Goal: Check status: Check status

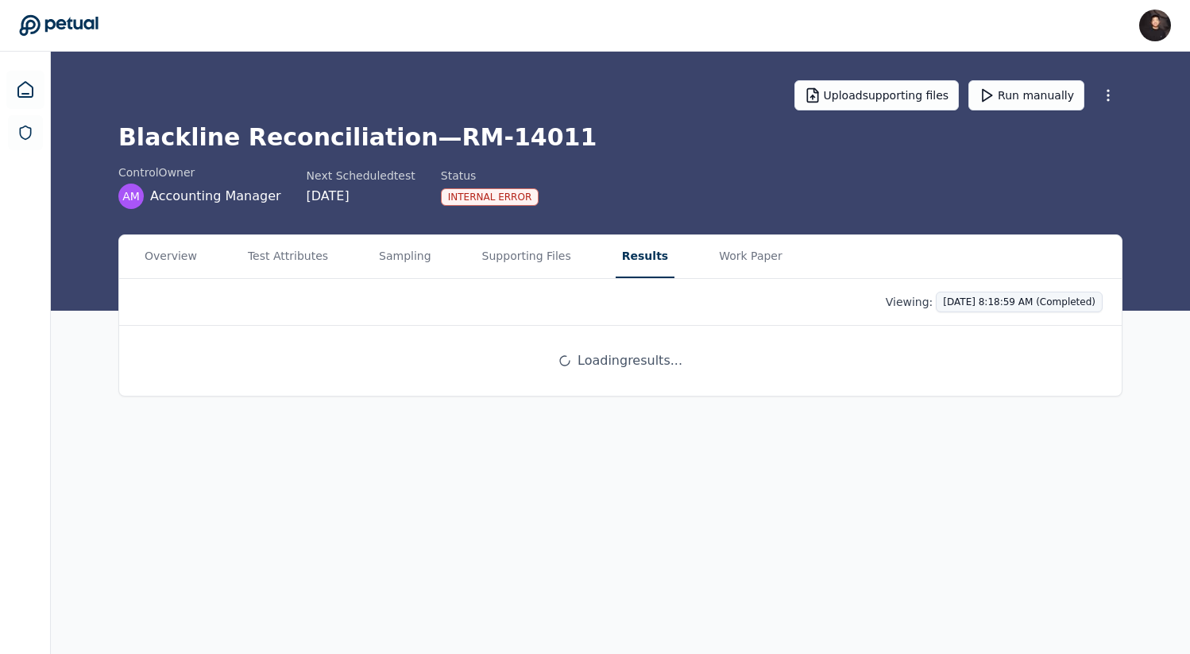
click at [987, 301] on html "[PERSON_NAME] [PERSON_NAME][EMAIL_ADDRESS] Sign out Upload supporting files Run…" at bounding box center [595, 327] width 1190 height 654
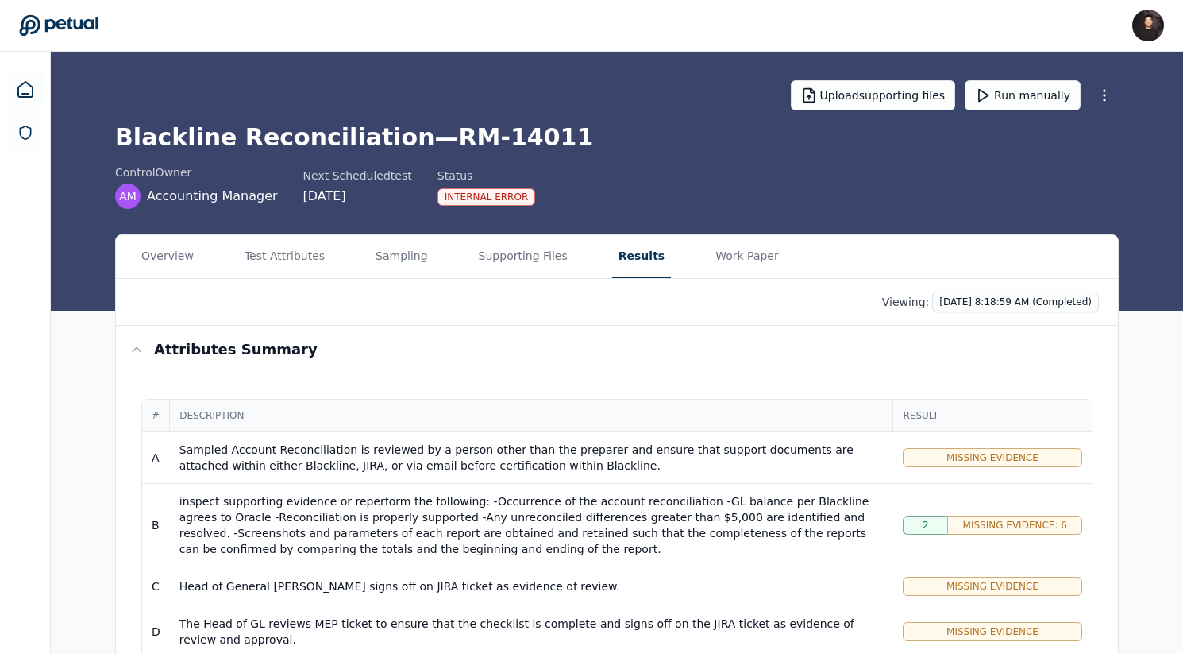
click at [826, 315] on html "[PERSON_NAME] [PERSON_NAME][EMAIL_ADDRESS] Sign out Upload supporting files Run…" at bounding box center [591, 612] width 1183 height 1225
click at [1005, 298] on html "[PERSON_NAME] [PERSON_NAME][EMAIL_ADDRESS] Sign out Upload supporting files Run…" at bounding box center [591, 612] width 1183 height 1225
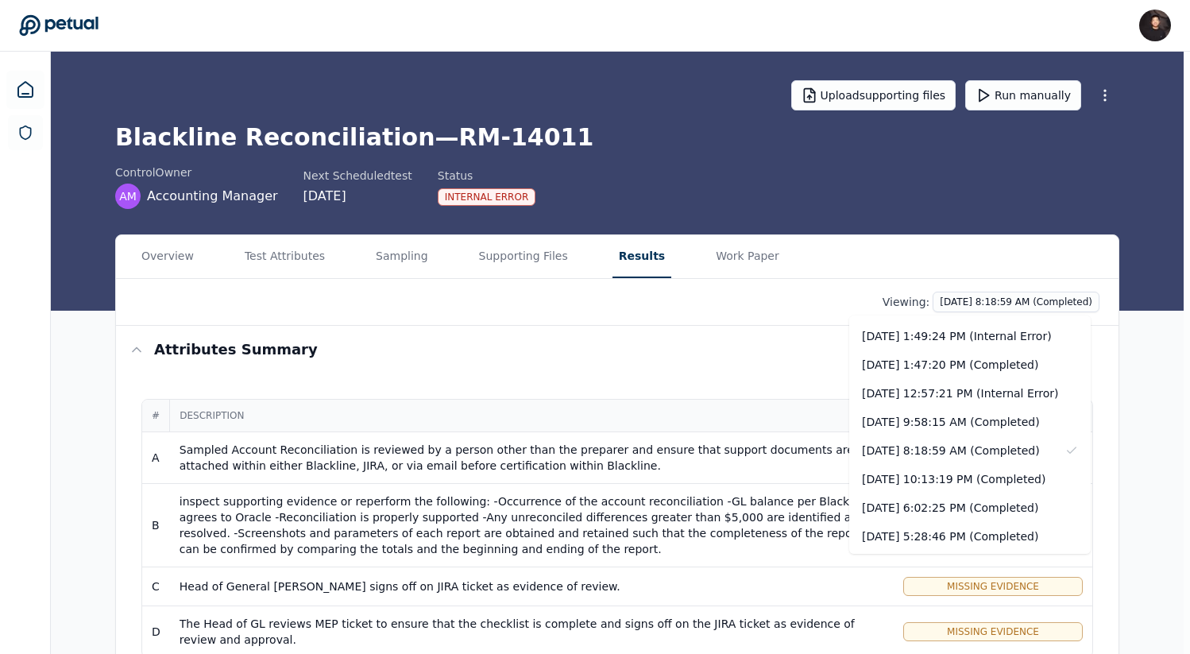
click at [822, 328] on html "James Lee james@petual.ai Sign out Upload supporting files Run manually Blackli…" at bounding box center [595, 612] width 1190 height 1225
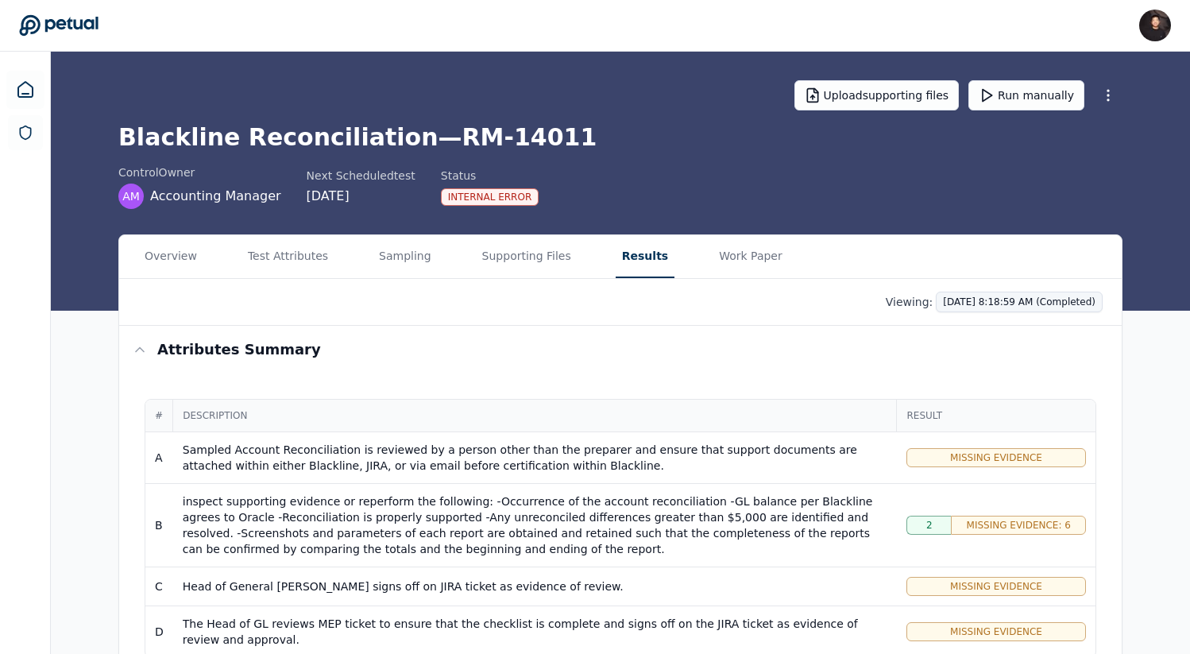
click at [1011, 299] on html "James Lee james@petual.ai Sign out Upload supporting files Run manually Blackli…" at bounding box center [595, 612] width 1190 height 1225
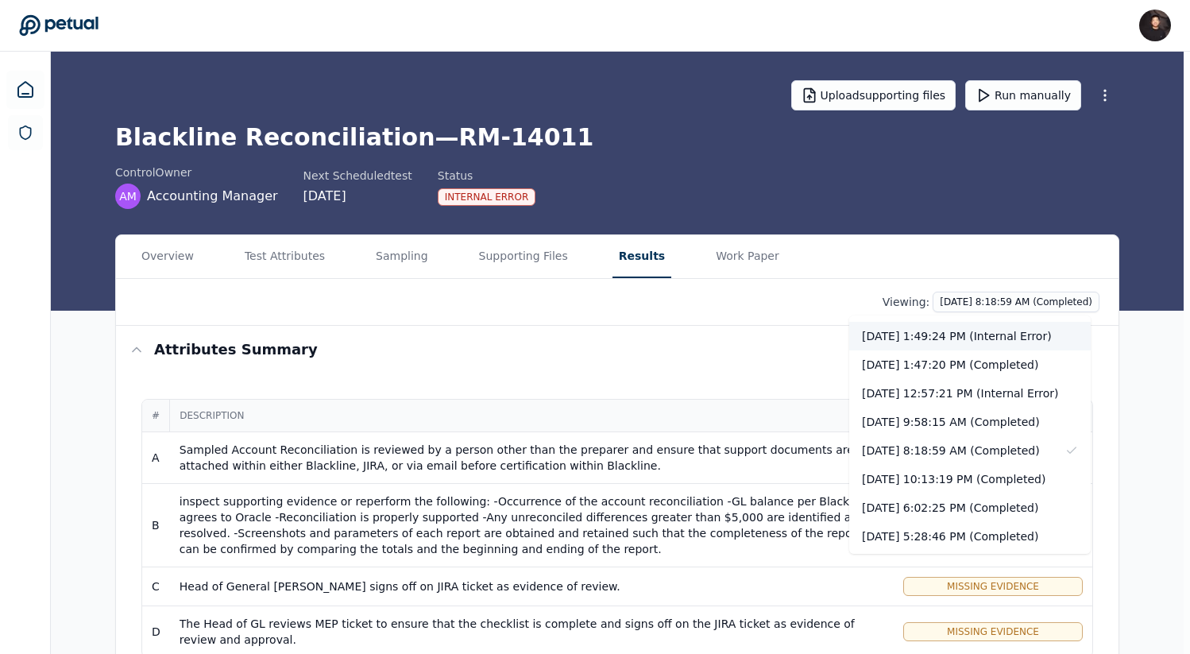
click at [979, 341] on div "10/7/2025, 1:49:24 PM (Internal Error)" at bounding box center [969, 336] width 241 height 29
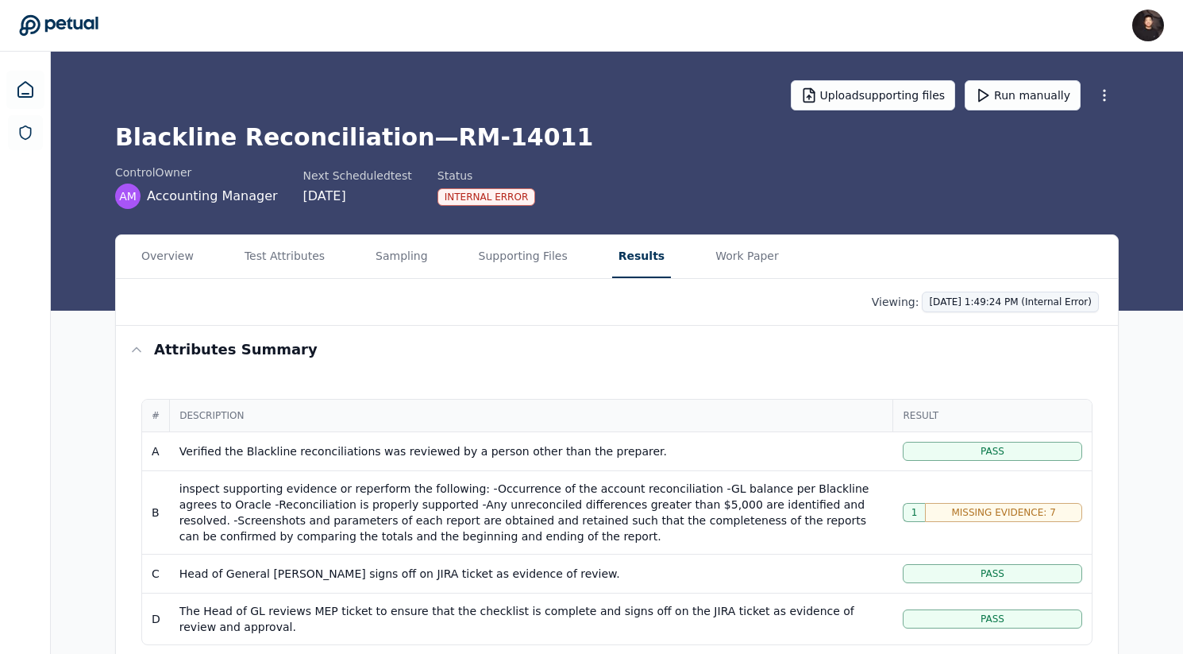
click at [968, 292] on html "James Lee james@petual.ai Sign out Upload supporting files Run manually Blackli…" at bounding box center [591, 606] width 1183 height 1212
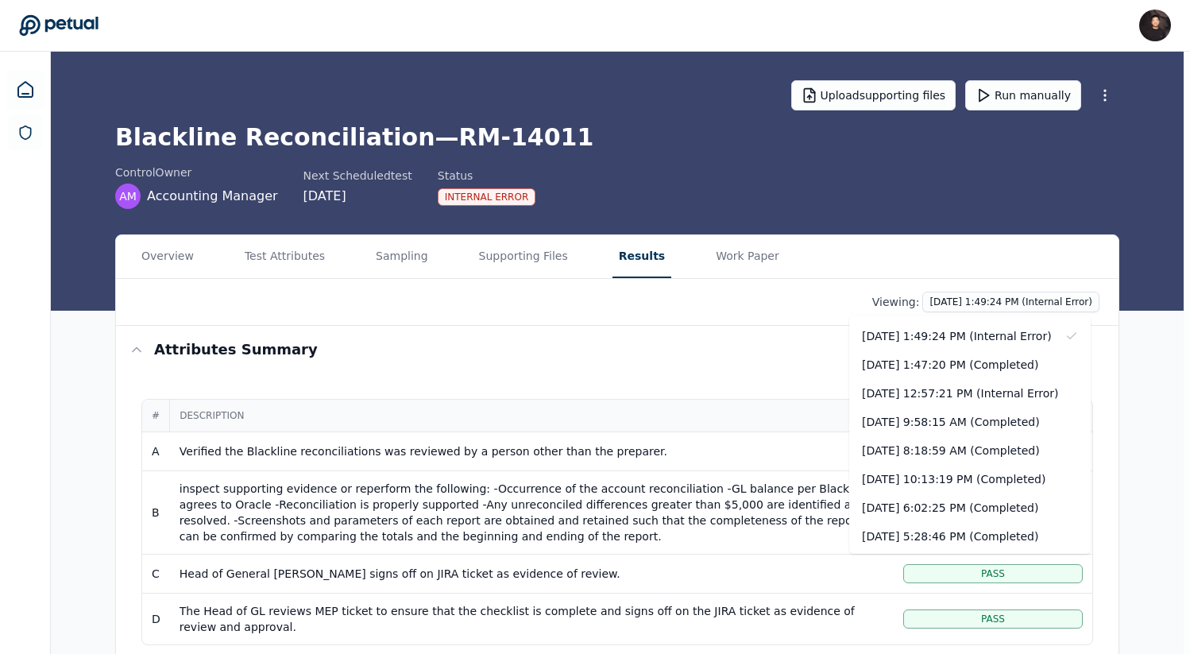
click at [862, 198] on html "James Lee james@petual.ai Sign out Upload supporting files Run manually Blackli…" at bounding box center [595, 606] width 1190 height 1212
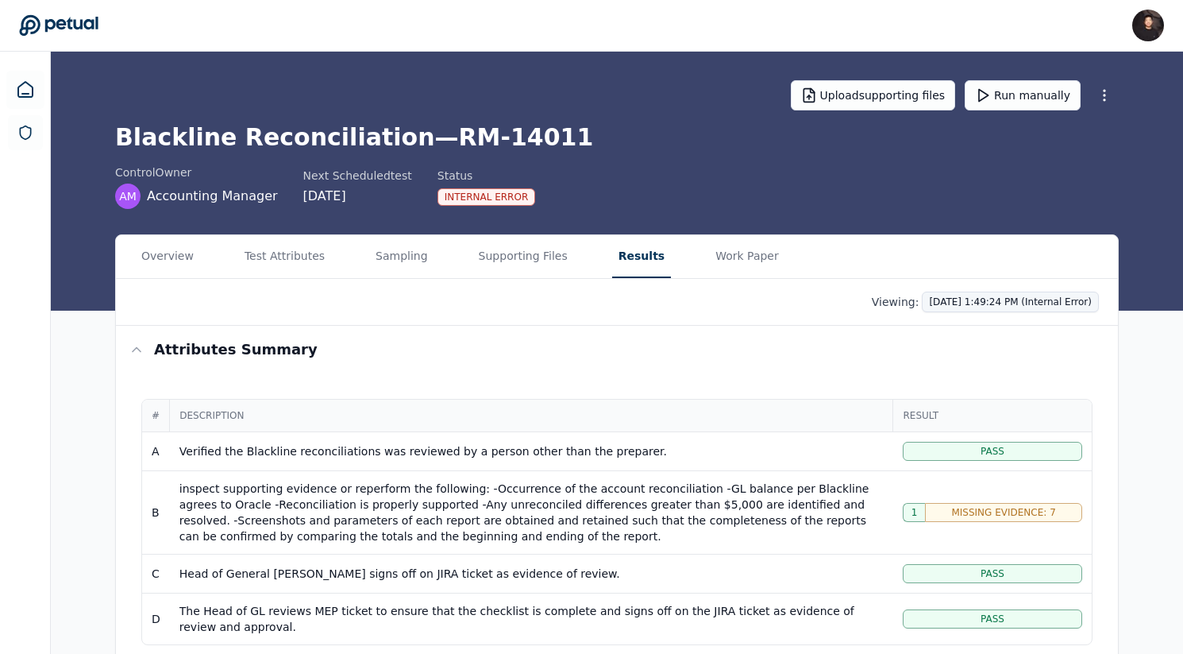
click at [986, 292] on html "James Lee james@petual.ai Sign out Upload supporting files Run manually Blackli…" at bounding box center [591, 606] width 1183 height 1212
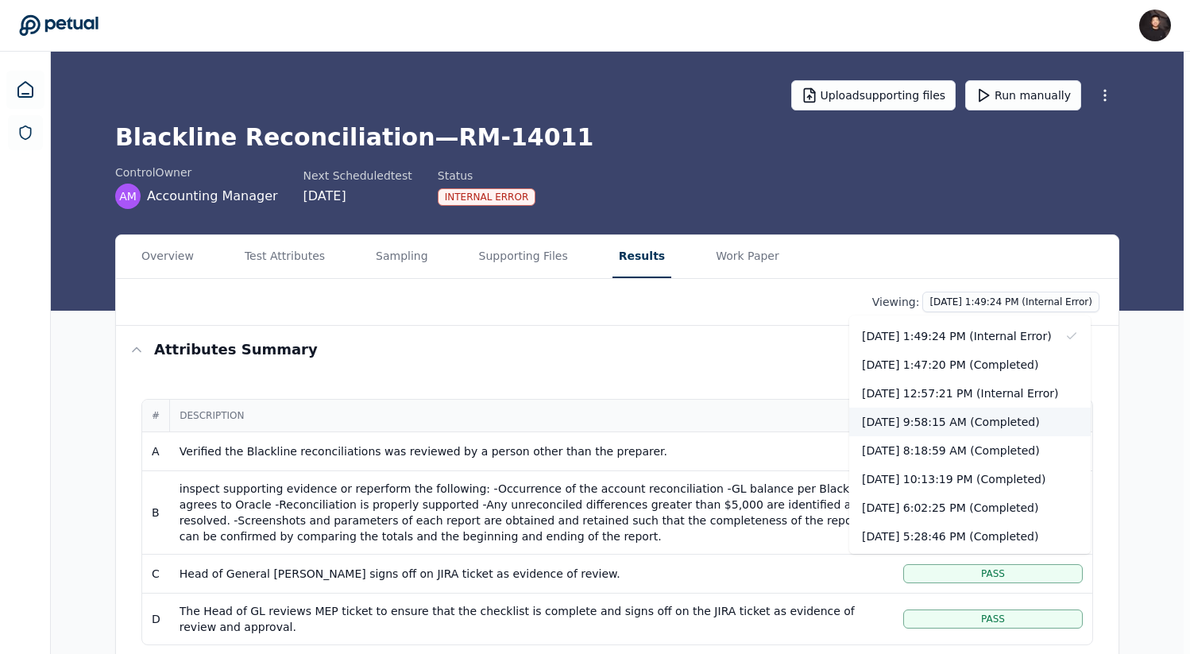
click at [928, 414] on div "10/7/2025, 9:58:15 AM (Completed)" at bounding box center [969, 421] width 241 height 29
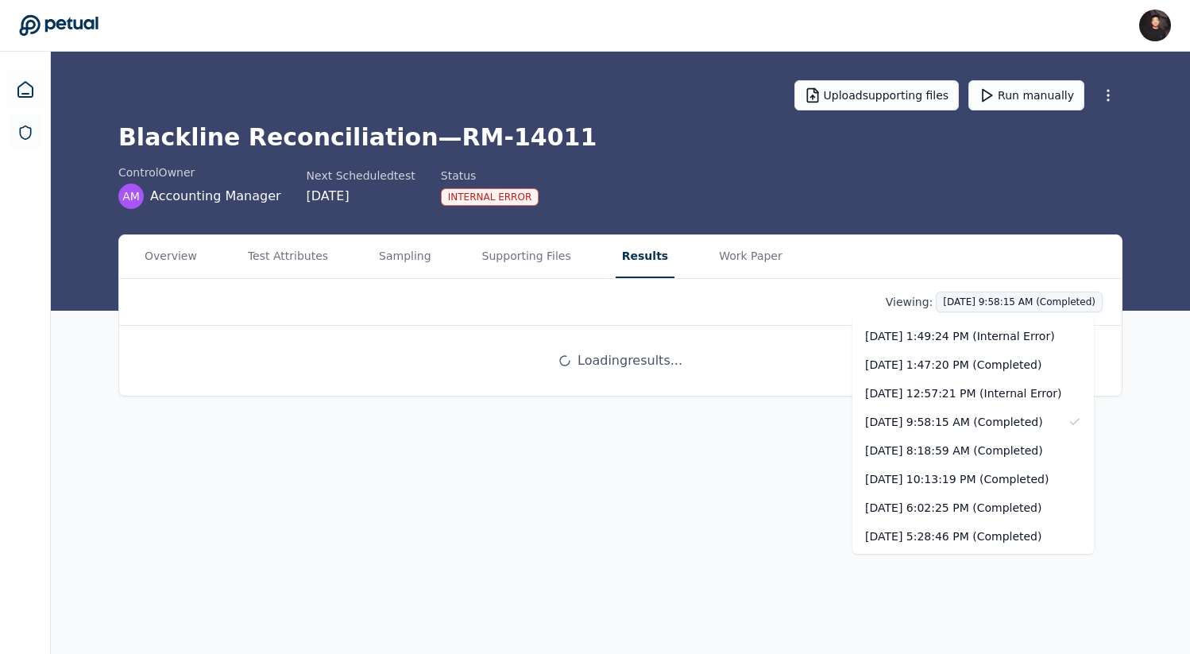
click at [974, 293] on html "James Lee james@petual.ai Sign out Upload supporting files Run manually Blackli…" at bounding box center [595, 327] width 1190 height 654
click at [987, 446] on div "[DATE] 8:18:59 AM (Completed)" at bounding box center [972, 450] width 241 height 29
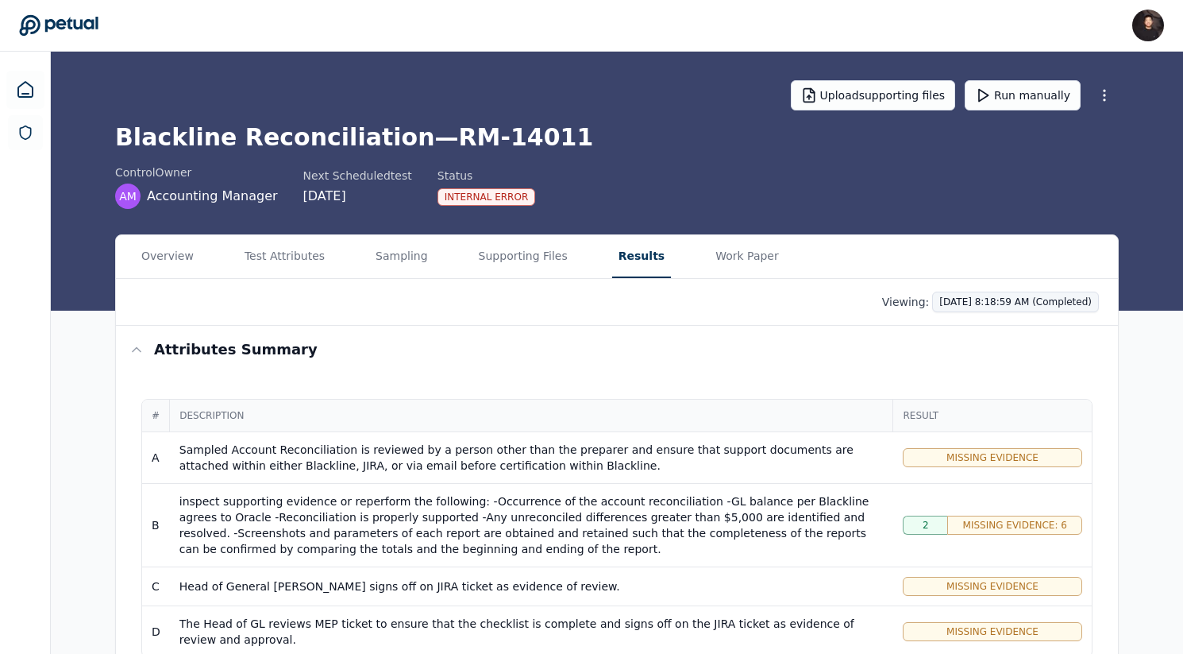
click at [973, 295] on html "James Lee james@petual.ai Sign out Upload supporting files Run manually Blackli…" at bounding box center [591, 612] width 1183 height 1225
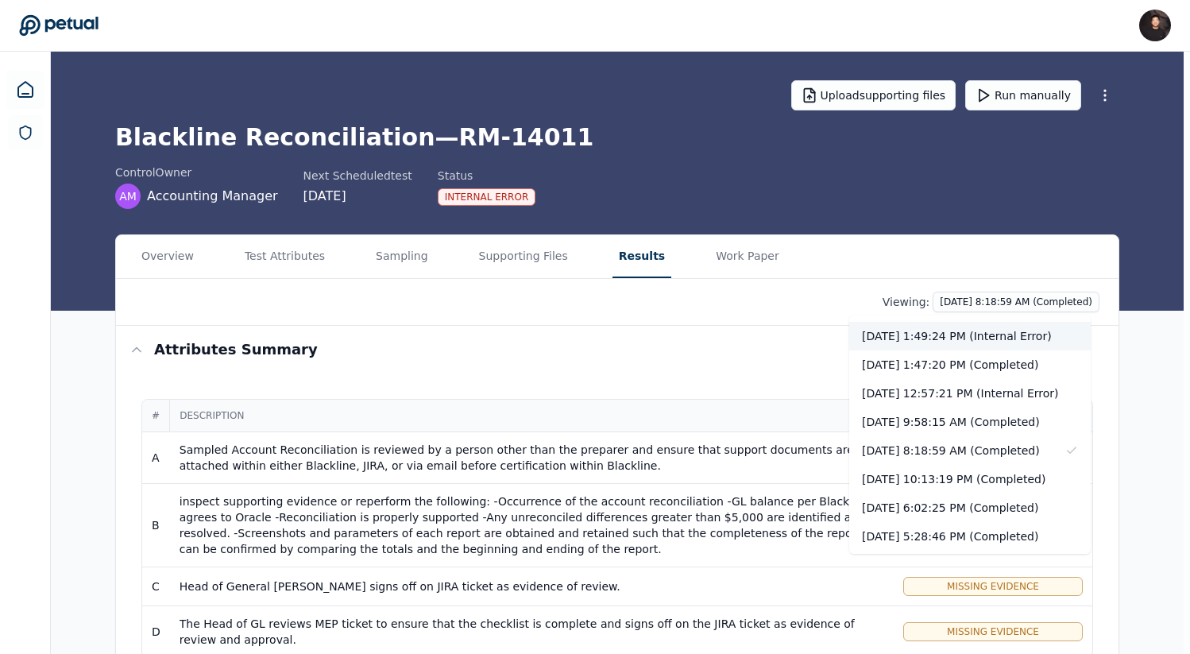
click at [960, 334] on div "10/7/2025, 1:49:24 PM (Internal Error)" at bounding box center [969, 336] width 241 height 29
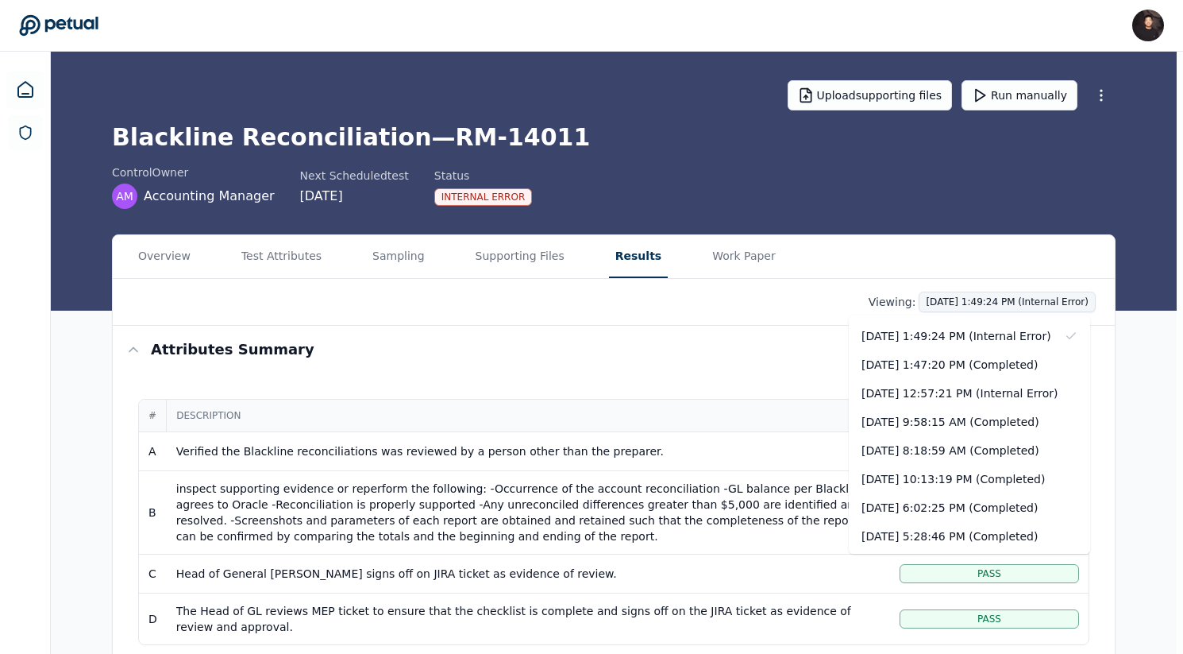
click at [1017, 299] on html "James Lee james@petual.ai Sign out Upload supporting files Run manually Blackli…" at bounding box center [591, 606] width 1183 height 1212
click at [996, 457] on div "[DATE] 8:18:59 AM (Completed)" at bounding box center [969, 450] width 241 height 29
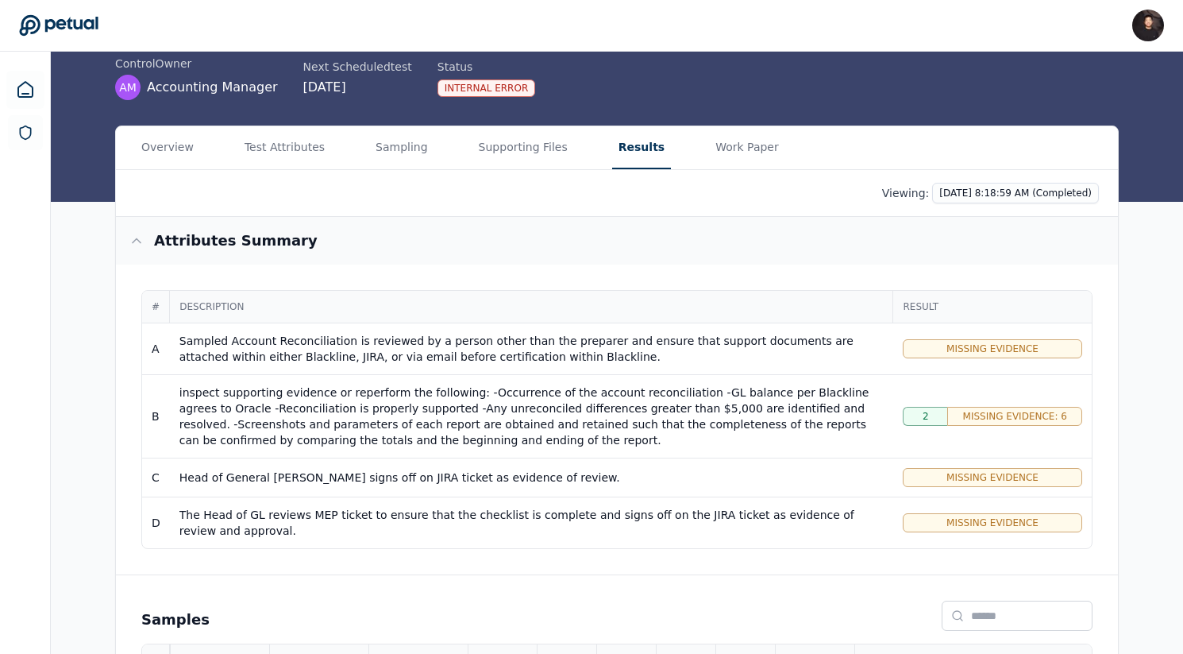
scroll to position [108, 0]
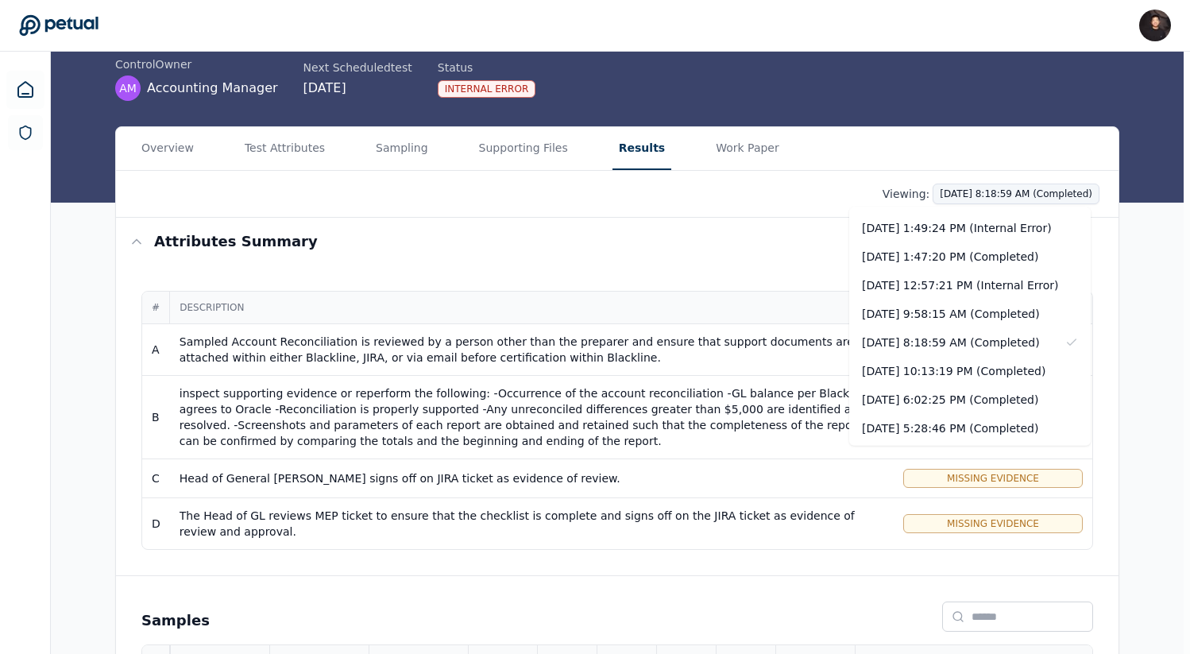
click at [1013, 199] on html "James Lee james@petual.ai Sign out Upload supporting files Run manually Blackli…" at bounding box center [595, 504] width 1190 height 1225
click at [1001, 311] on div "10/7/2025, 9:58:15 AM (Completed)" at bounding box center [969, 313] width 241 height 29
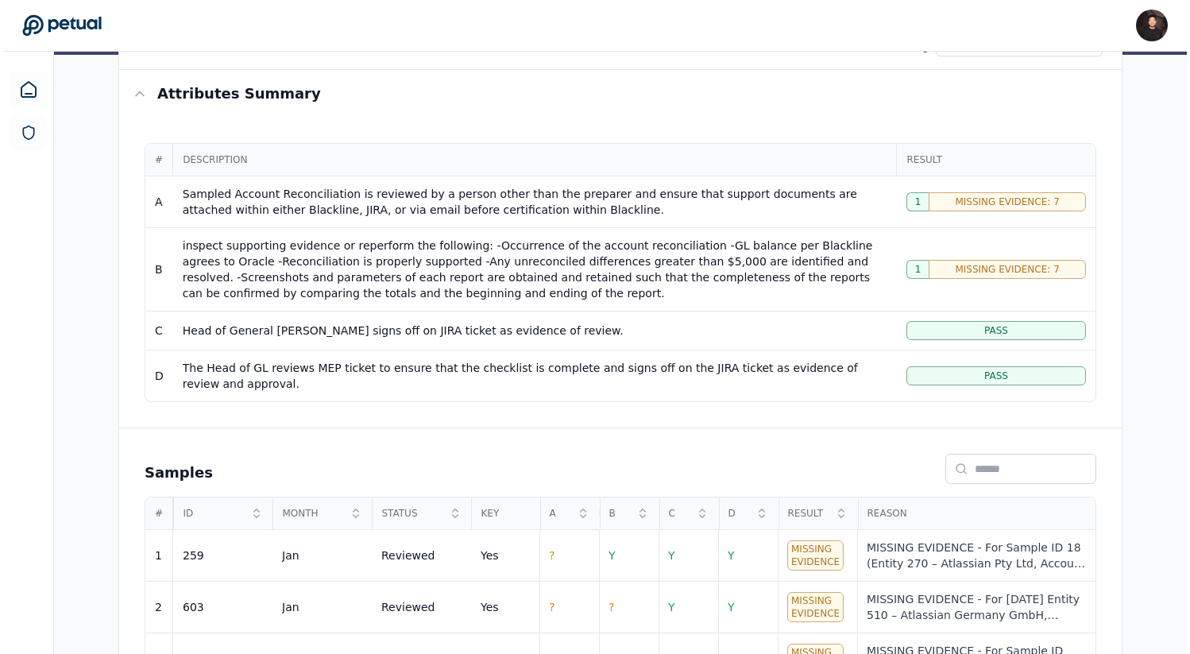
scroll to position [211, 0]
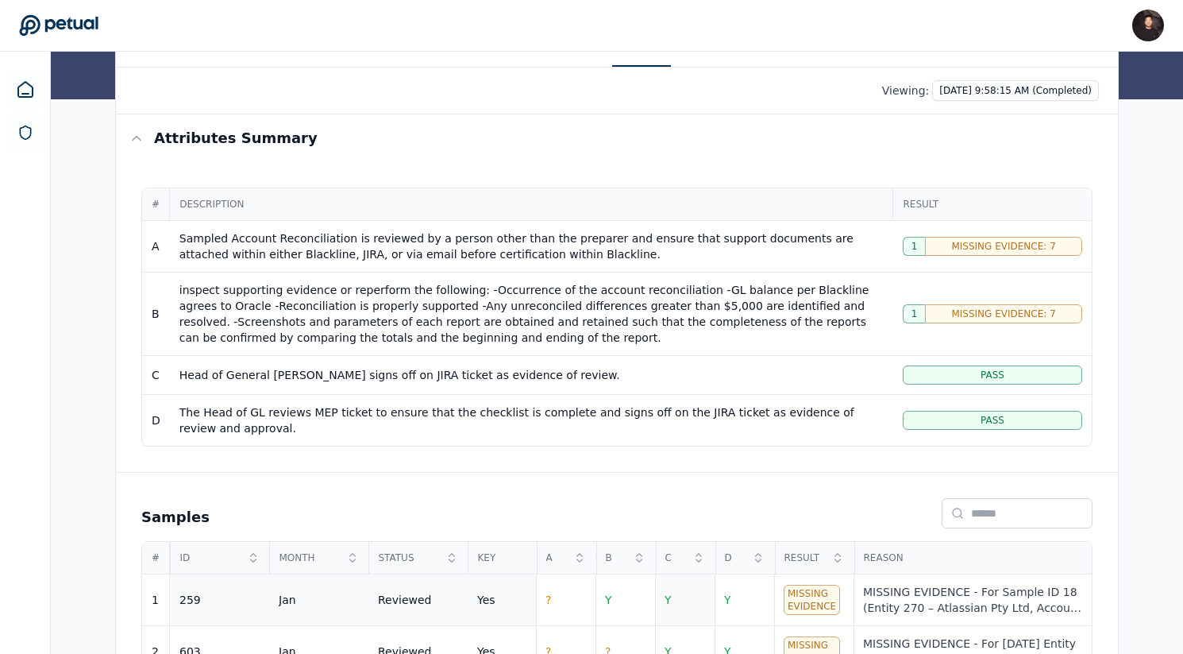
click at [662, 597] on td "Y" at bounding box center [685, 600] width 60 height 52
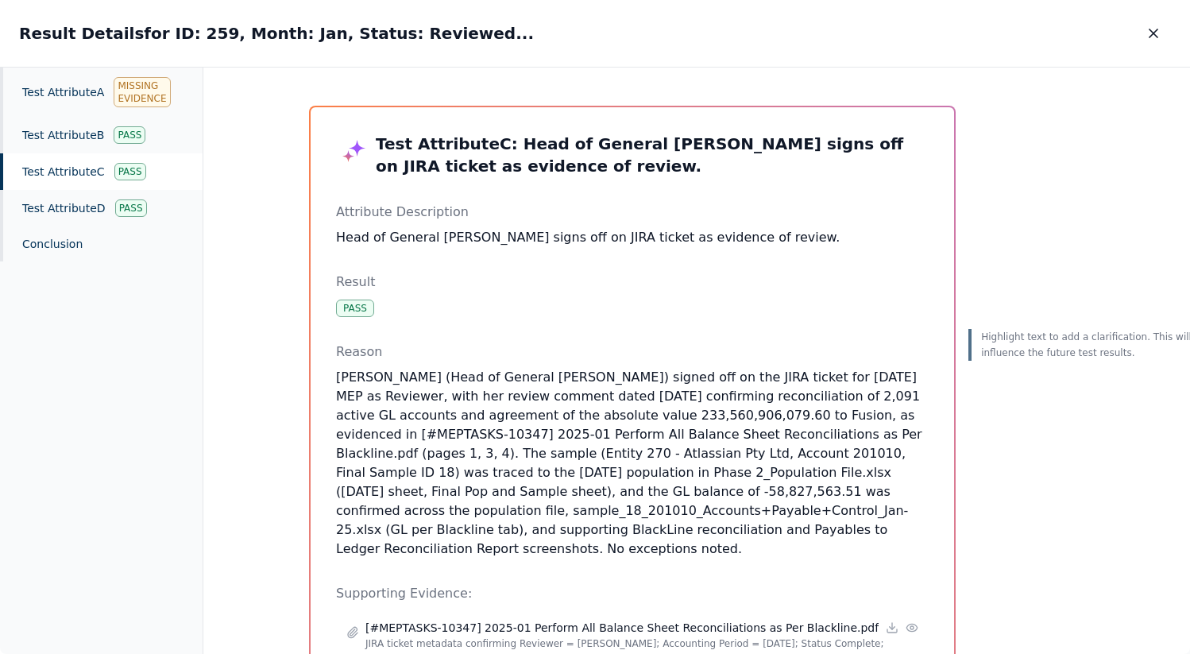
scroll to position [641, 0]
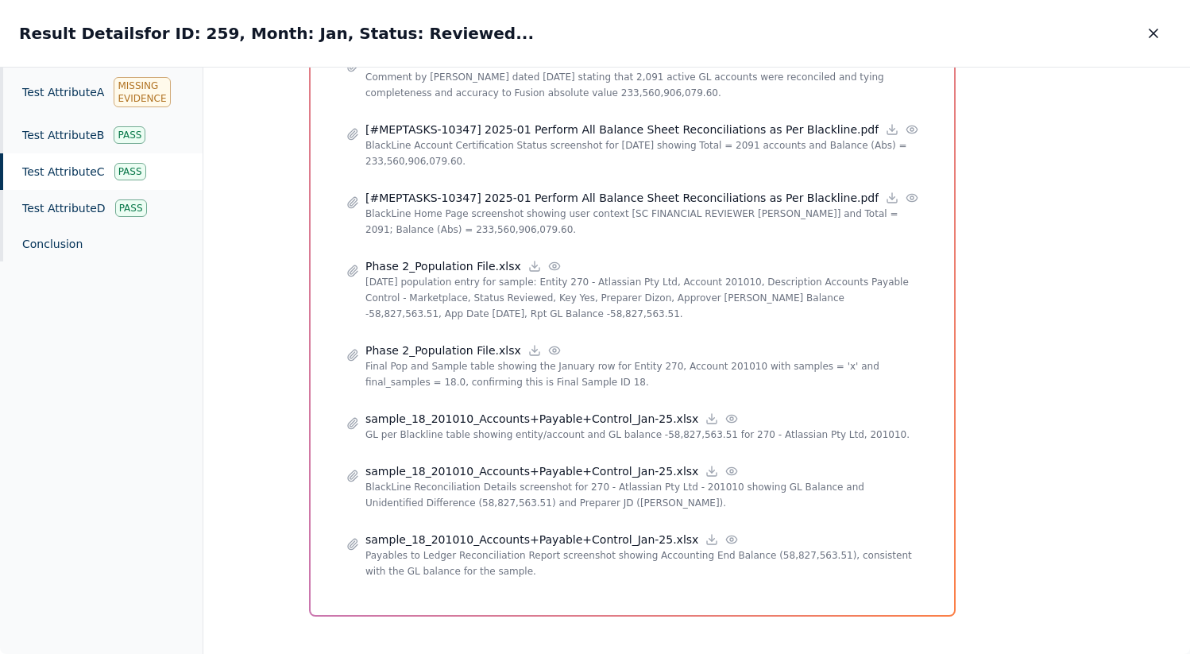
click at [663, 463] on p "sample_18_201010_Accounts+Payable+Control_Jan-25.xlsx" at bounding box center [531, 471] width 333 height 16
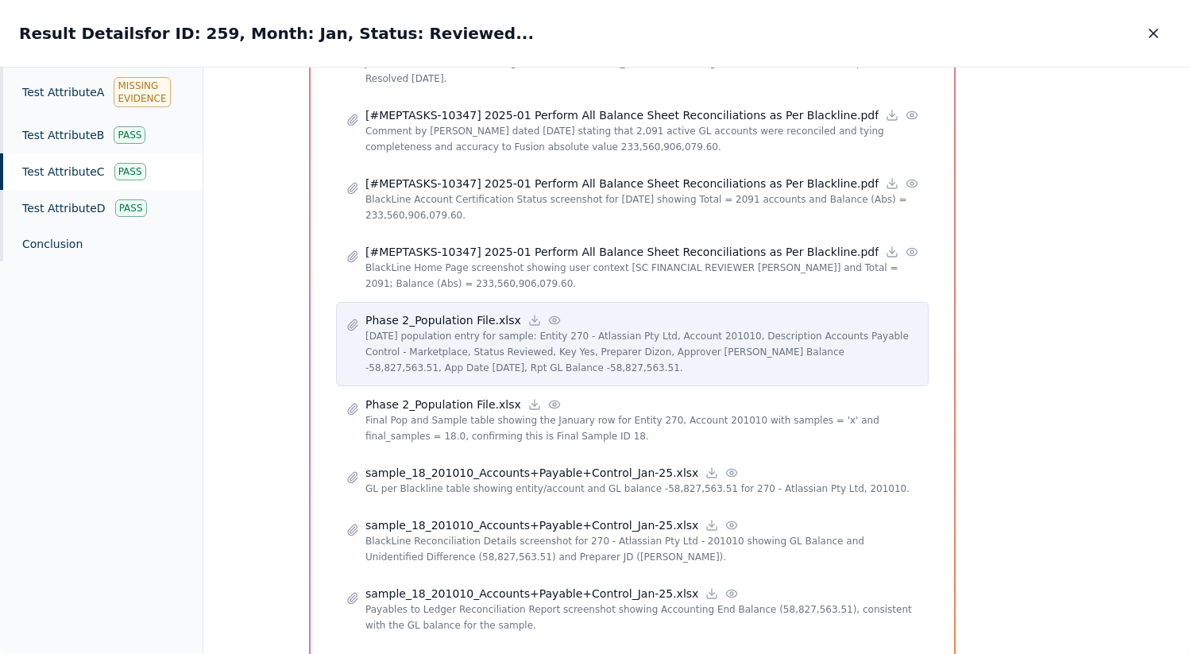
scroll to position [566, 0]
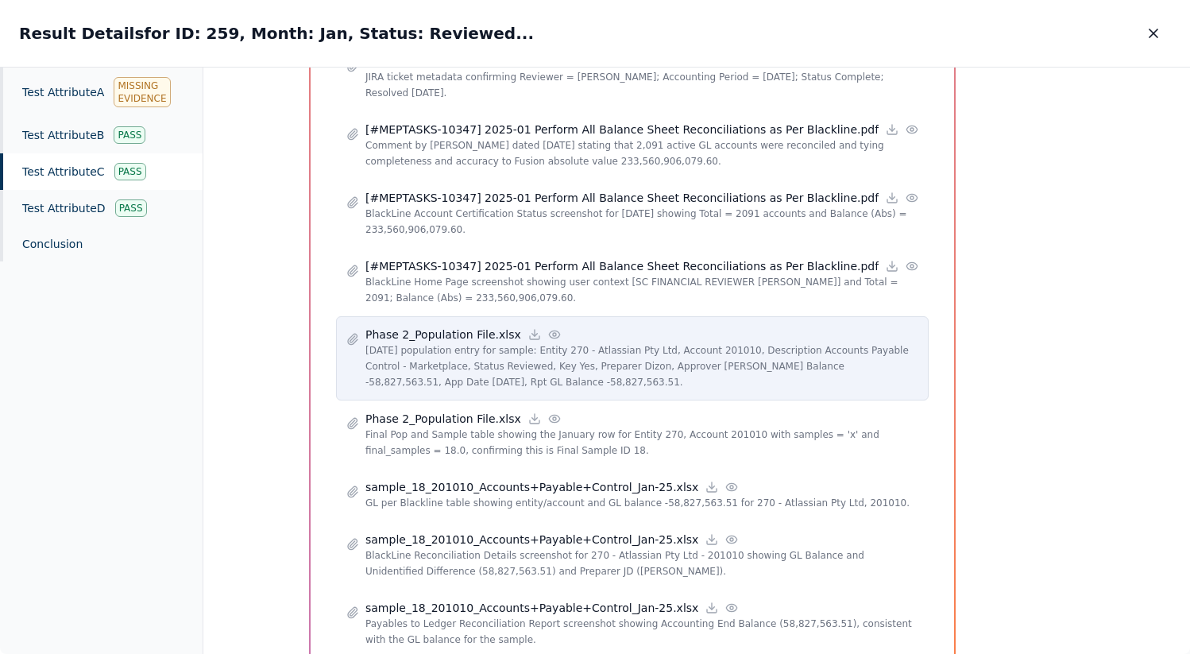
click at [511, 343] on p "Jan 2025 population entry for sample: Entity 270 - Atlassian Pty Ltd, Account 2…" at bounding box center [641, 366] width 553 height 48
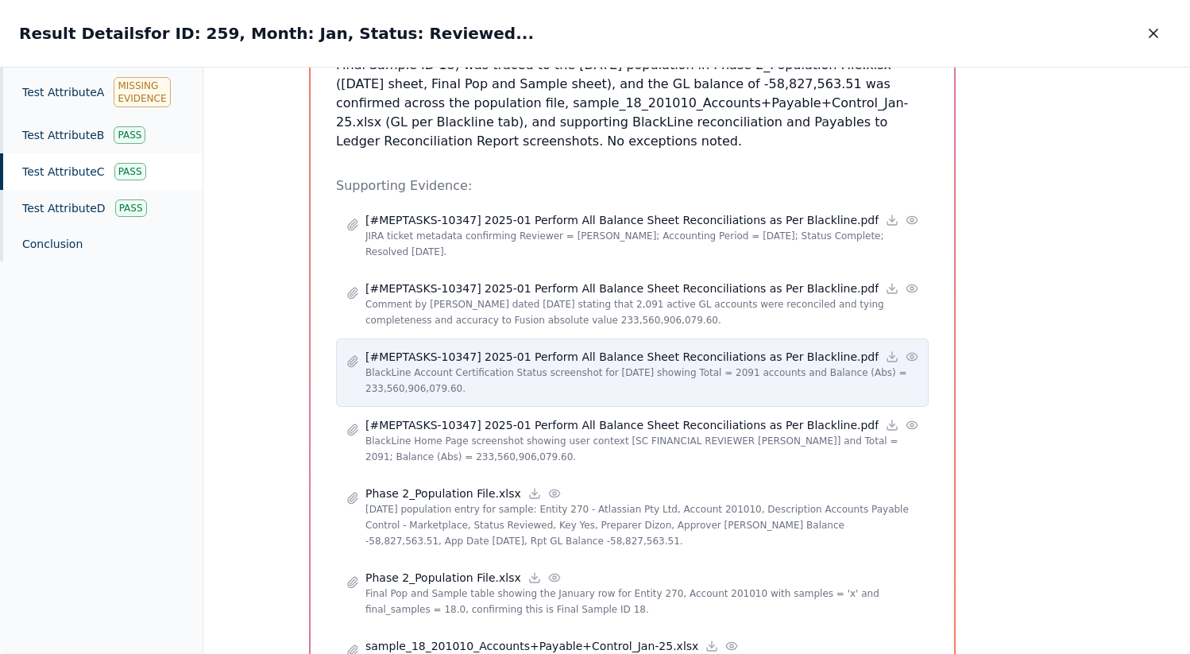
scroll to position [405, 0]
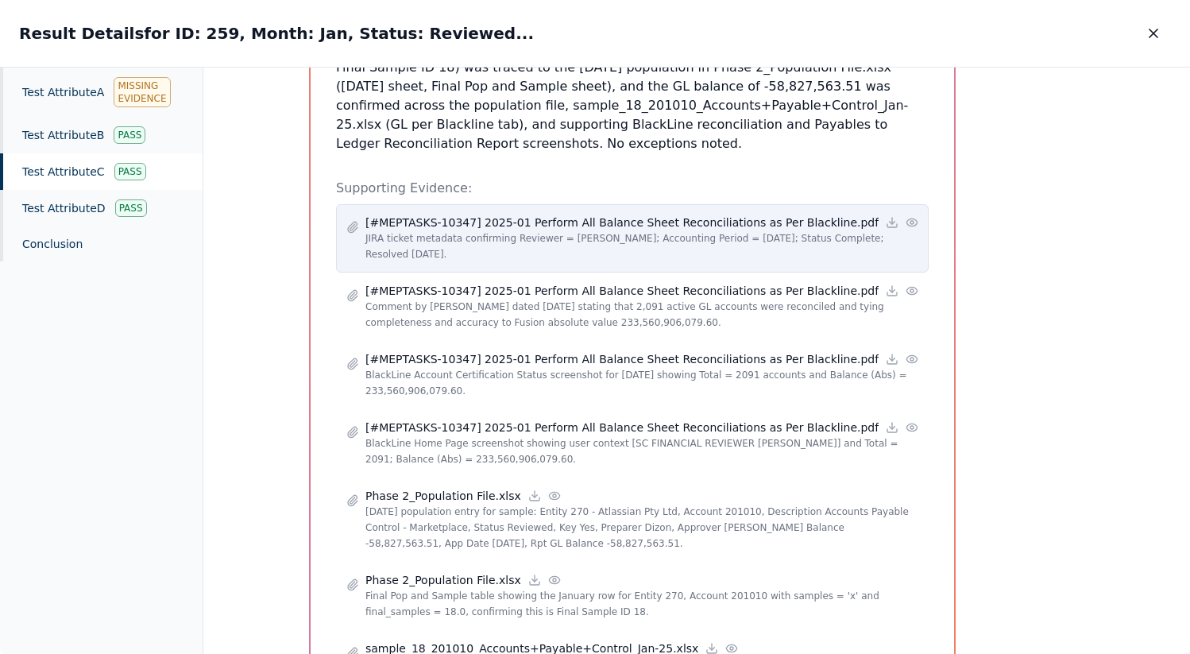
click at [568, 257] on p "JIRA ticket metadata confirming Reviewer = Susan Cui; Accounting Period = 31/Ja…" at bounding box center [641, 246] width 553 height 32
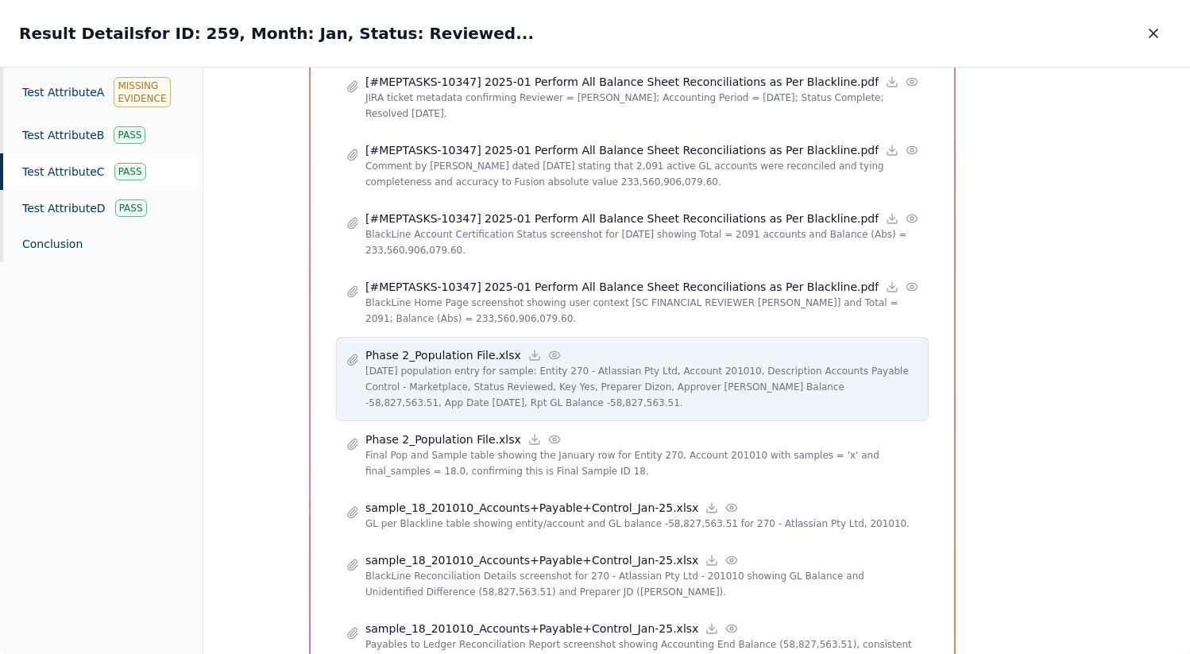
scroll to position [641, 0]
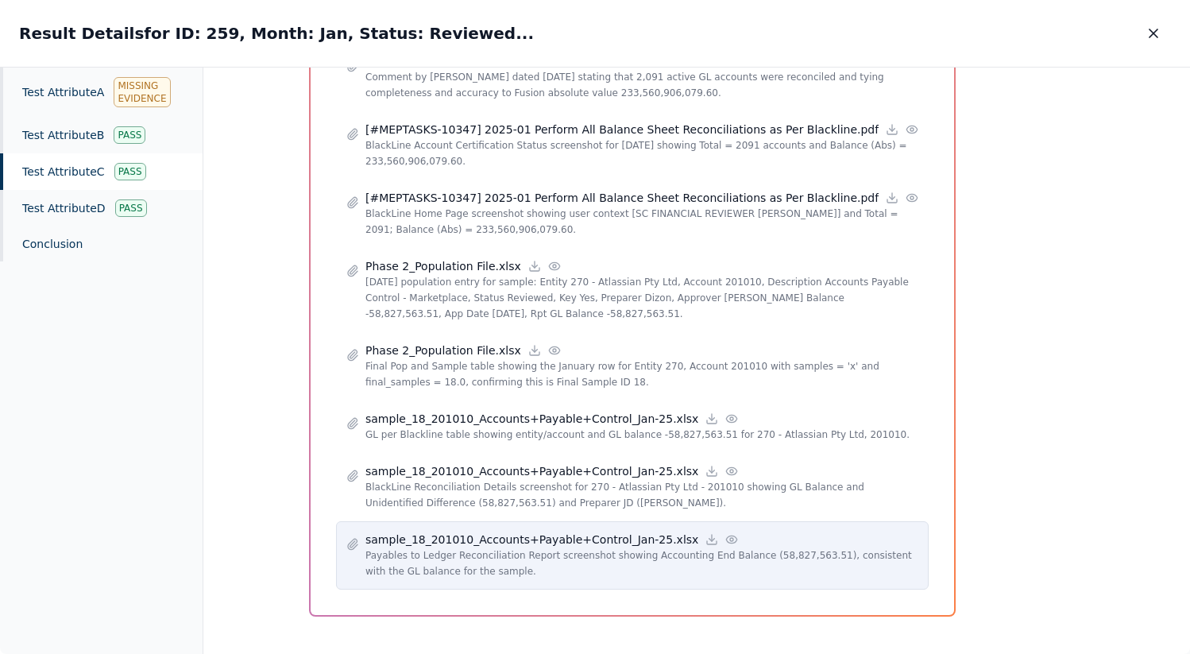
click at [502, 547] on p "Payables to Ledger Reconciliation Report screenshot showing Accounting End Bala…" at bounding box center [641, 563] width 553 height 32
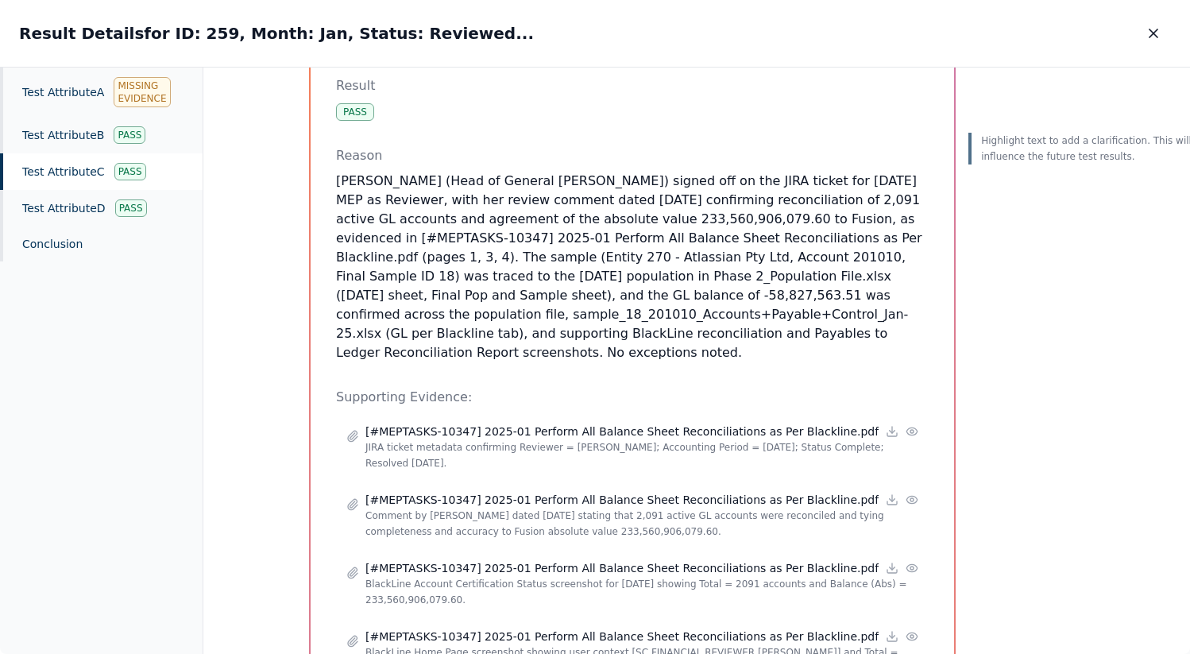
scroll to position [191, 0]
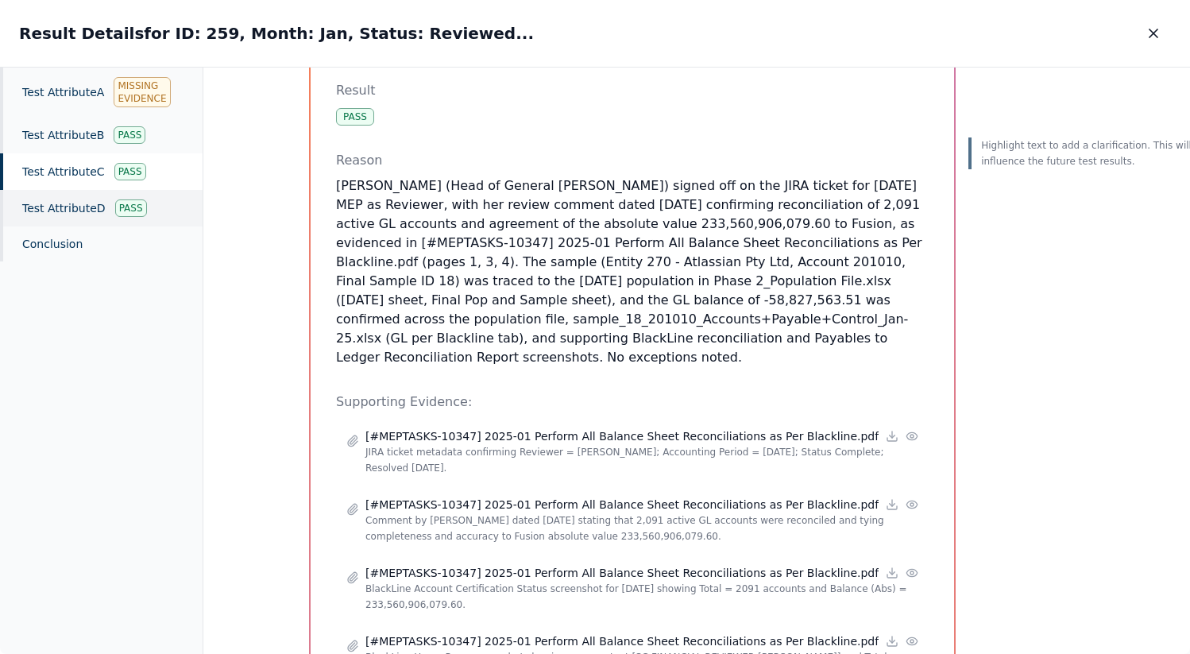
click at [87, 207] on div "Test Attribute D Pass" at bounding box center [101, 208] width 203 height 37
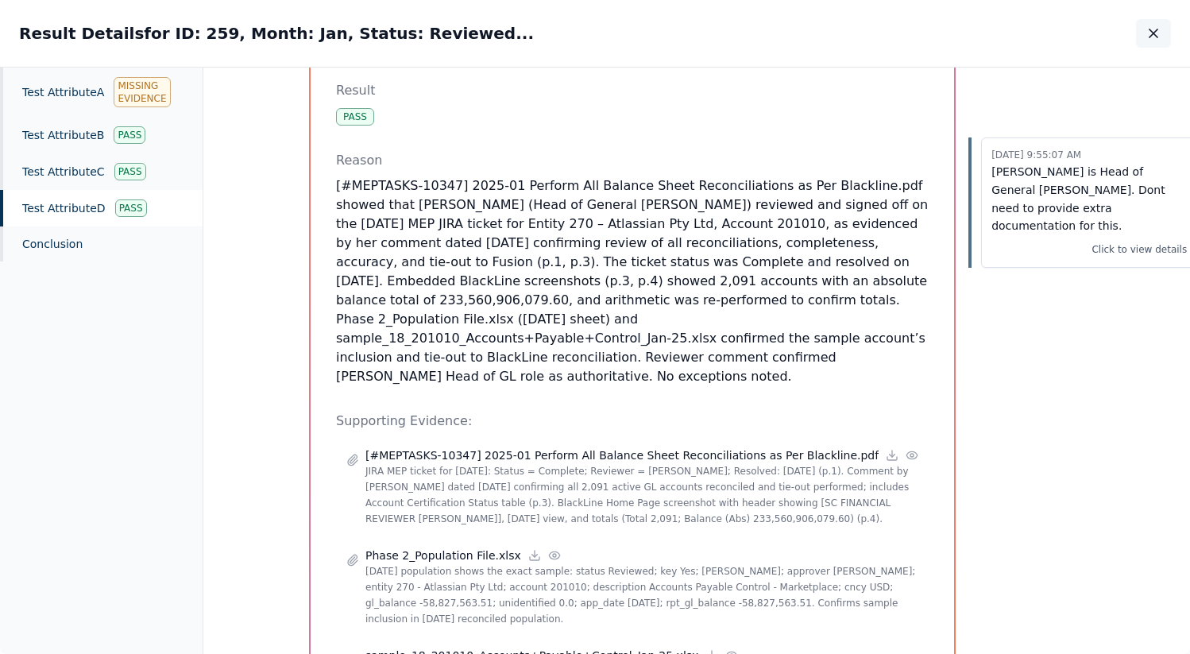
click at [1162, 33] on button "button" at bounding box center [1153, 33] width 35 height 29
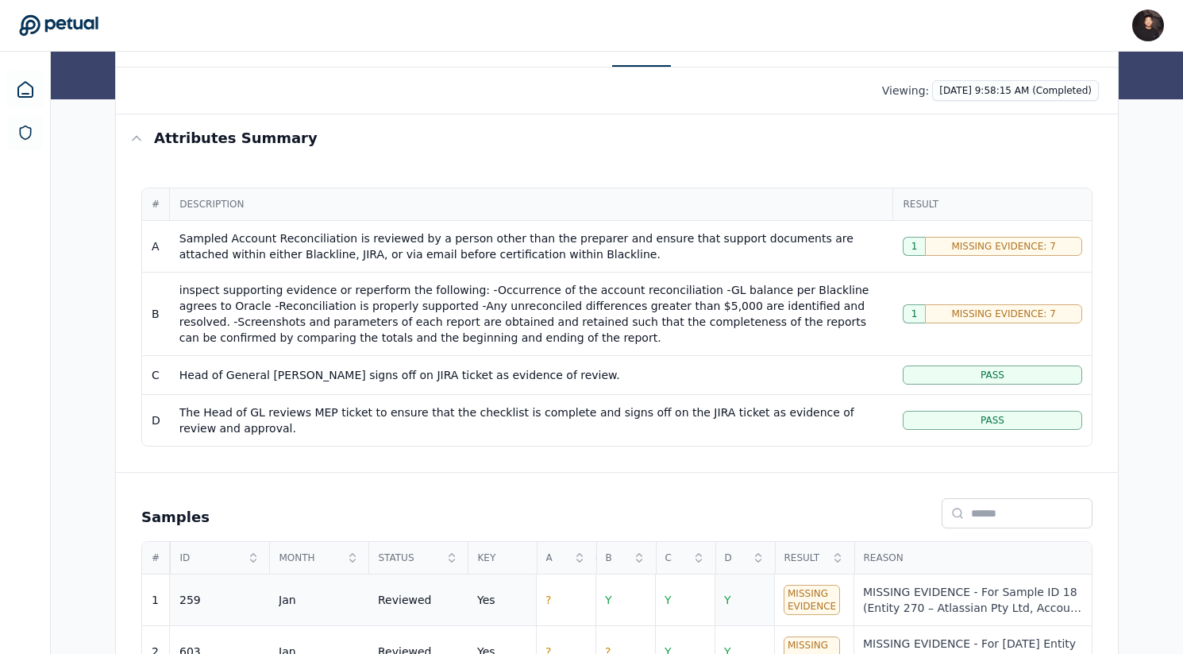
click at [720, 577] on td "Y" at bounding box center [745, 600] width 60 height 52
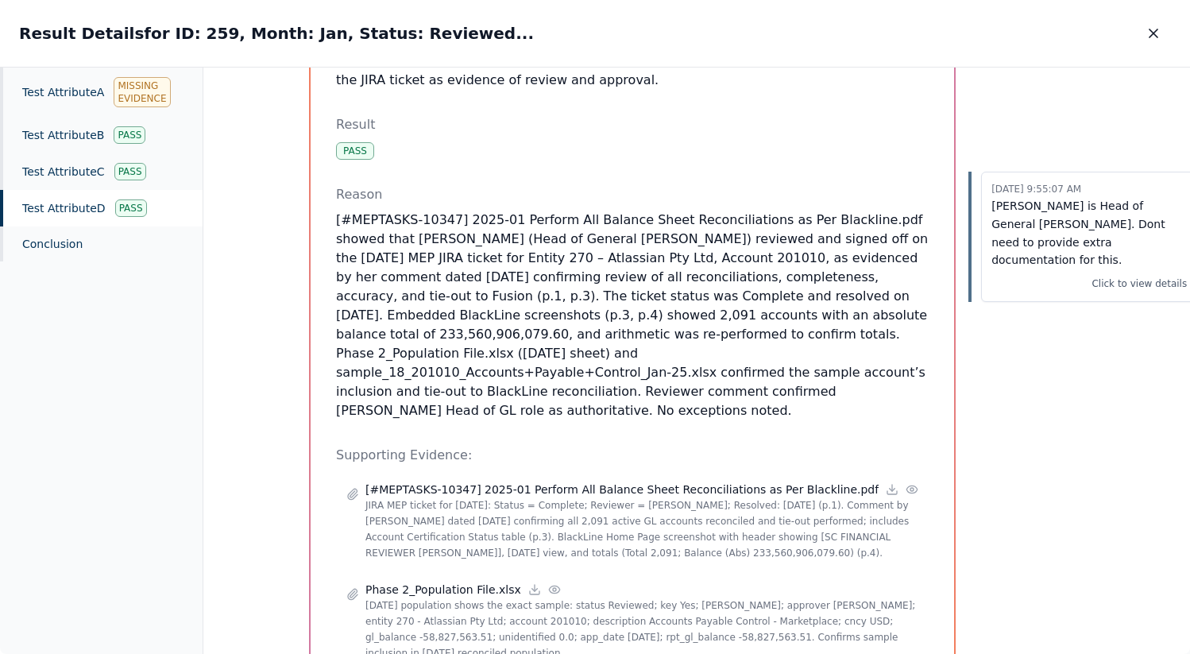
scroll to position [200, 0]
click at [1090, 68] on div "10/7/2025, 9:55:07 AM Susan Cui is Head of General Ledger. Dont need to provide…" at bounding box center [1082, 350] width 229 height 891
drag, startPoint x: 1090, startPoint y: 68, endPoint x: 1120, endPoint y: 52, distance: 33.4
click at [1091, 68] on div "10/7/2025, 9:55:07 AM Susan Cui is Head of General Ledger. Dont need to provide…" at bounding box center [1082, 350] width 229 height 891
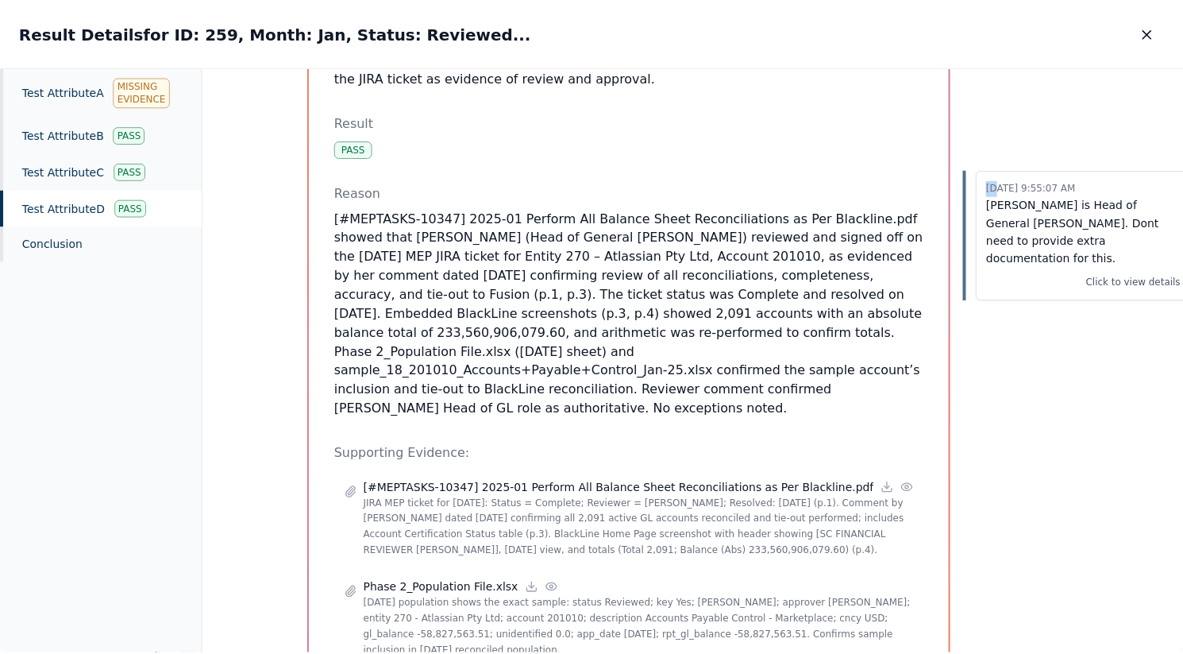
scroll to position [187, 0]
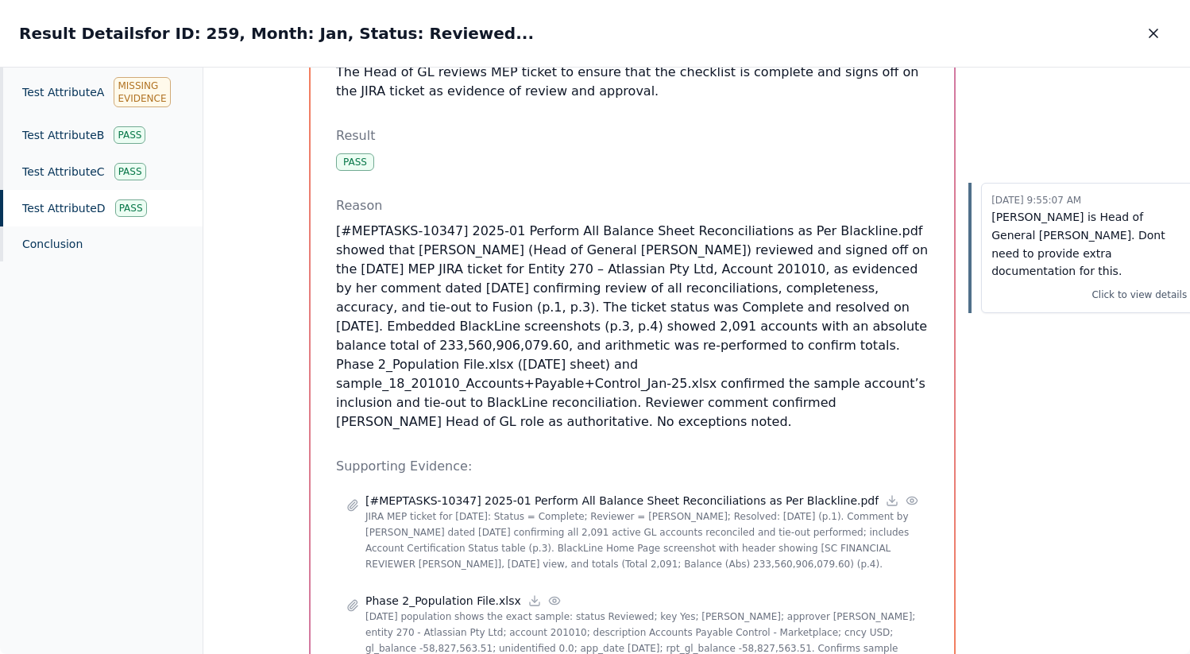
click at [1128, 48] on div "Result Details for ID: 259, Month: Jan, Status: Reviewed... Result Details for …" at bounding box center [595, 33] width 1190 height 67
click at [1166, 25] on button "button" at bounding box center [1153, 33] width 35 height 29
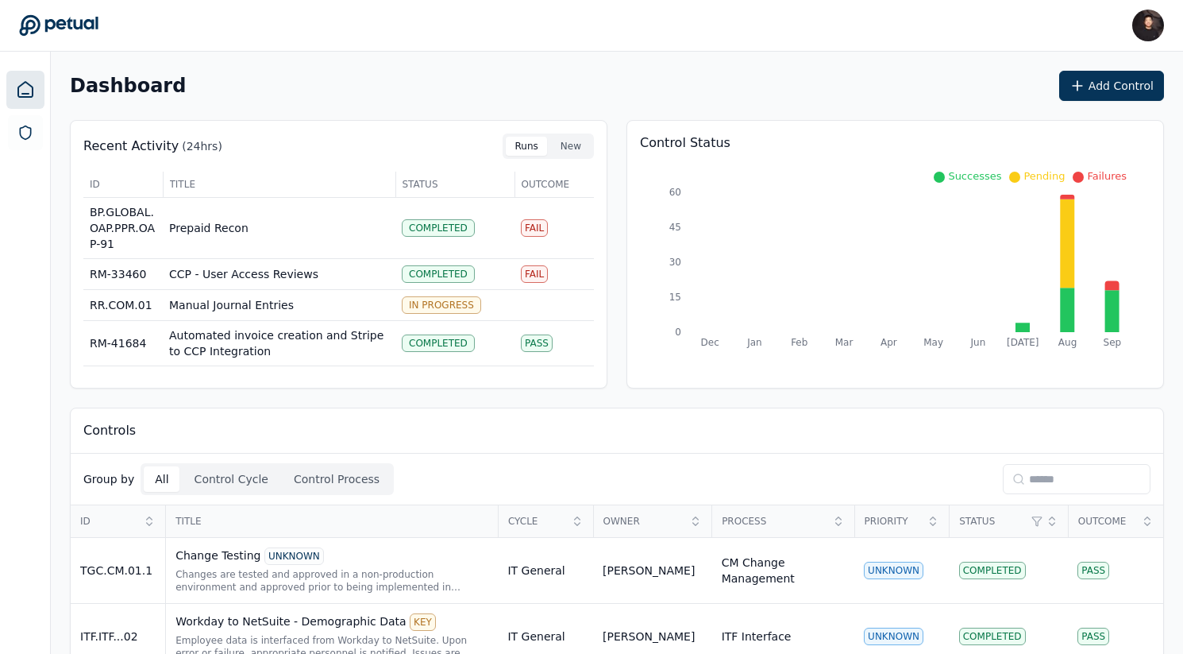
click at [1059, 473] on input at bounding box center [1077, 479] width 148 height 30
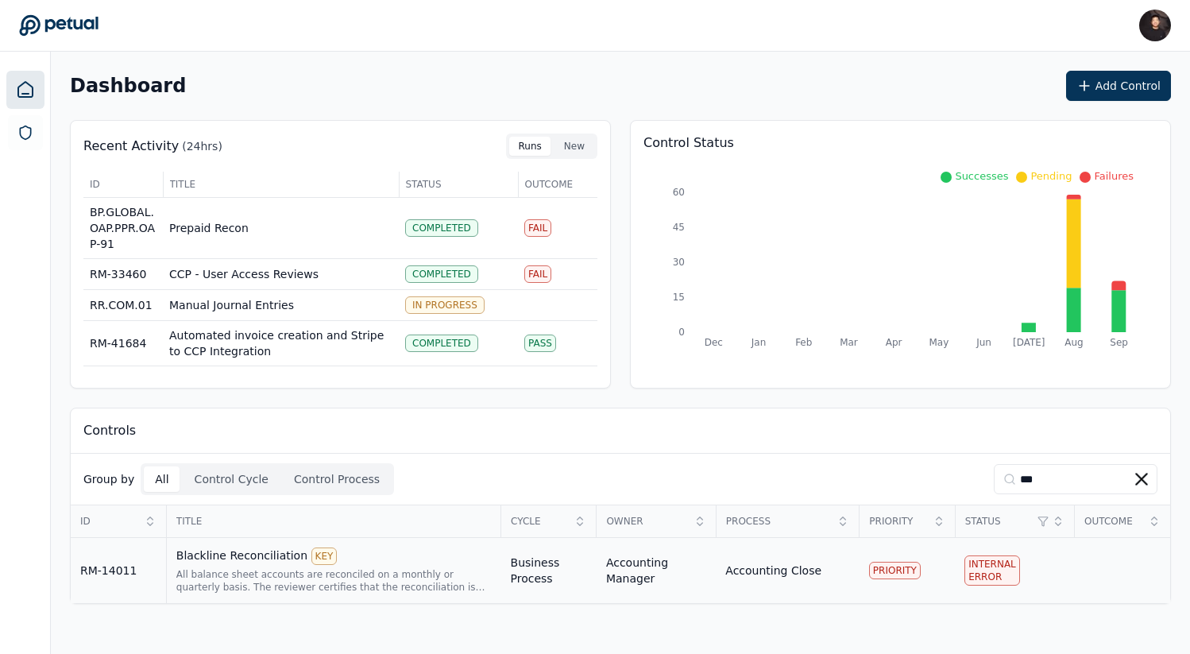
type input "***"
click at [478, 576] on div "All balance sheet accounts are reconciled on a monthly or quarterly basis. The …" at bounding box center [333, 580] width 315 height 25
click at [439, 571] on div "All balance sheet accounts are reconciled on a monthly or quarterly basis. The …" at bounding box center [333, 580] width 315 height 25
click at [252, 561] on div "Blackline Reconciliation KEY" at bounding box center [333, 555] width 315 height 17
click at [434, 619] on div "Dashboard Add Control Recent Activity (24hrs) Runs New ID Title Status Outcome …" at bounding box center [620, 337] width 1139 height 571
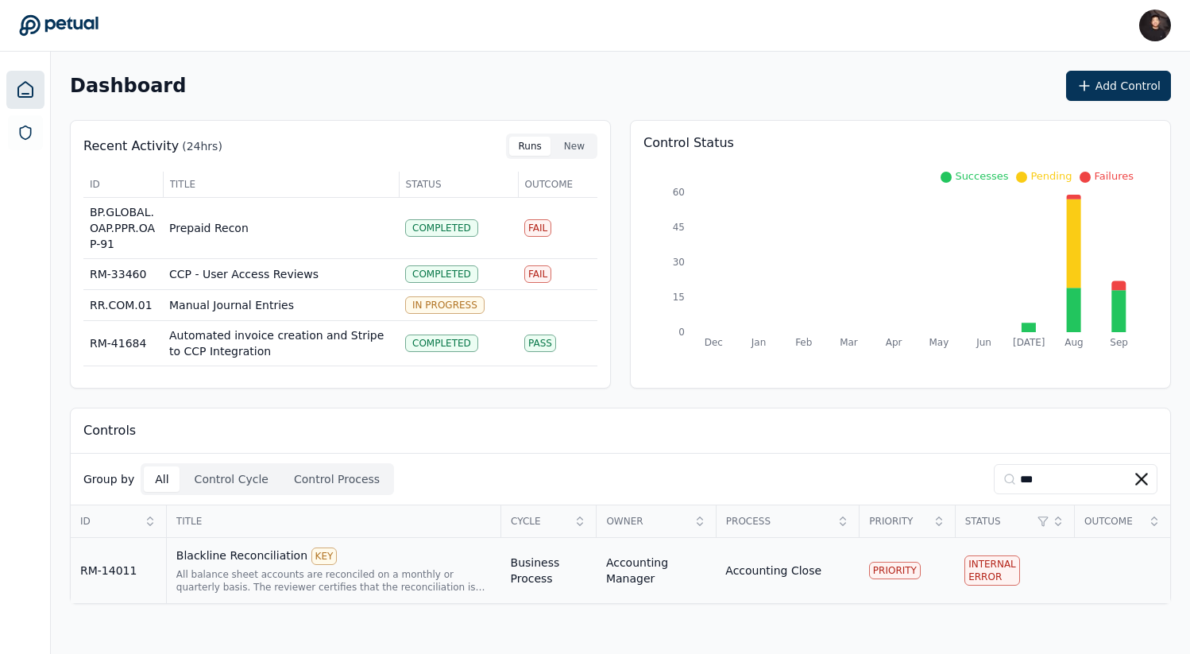
click at [439, 577] on div "All balance sheet accounts are reconciled on a monthly or quarterly basis. The …" at bounding box center [333, 580] width 315 height 25
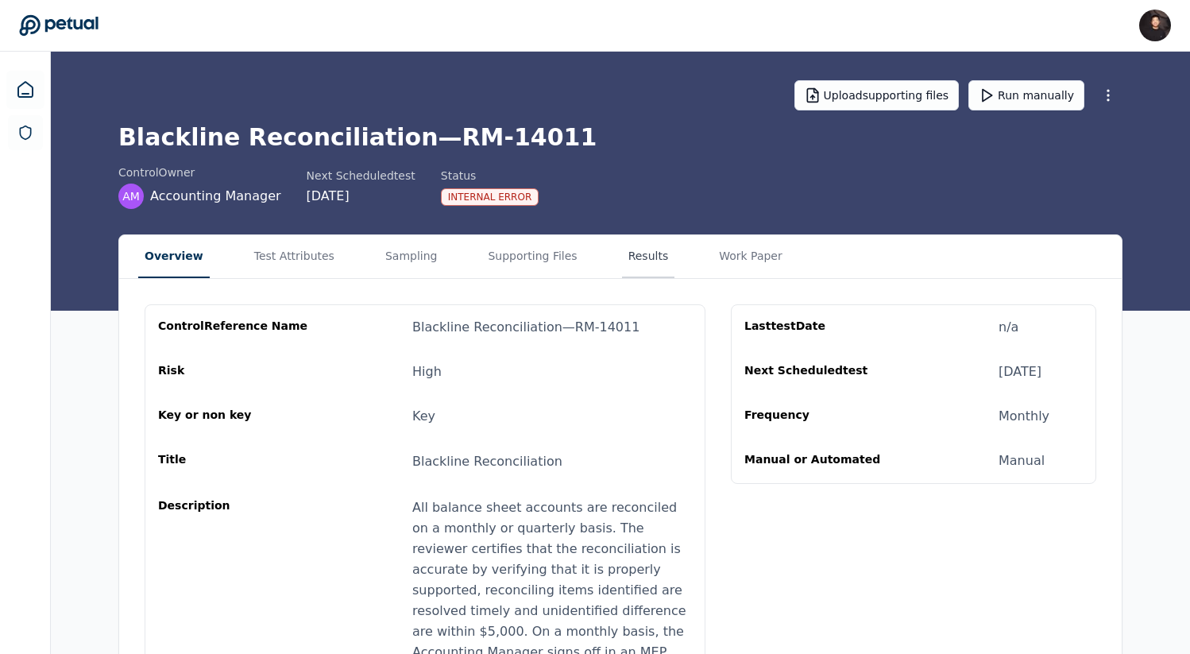
click at [639, 240] on button "Results" at bounding box center [648, 256] width 53 height 43
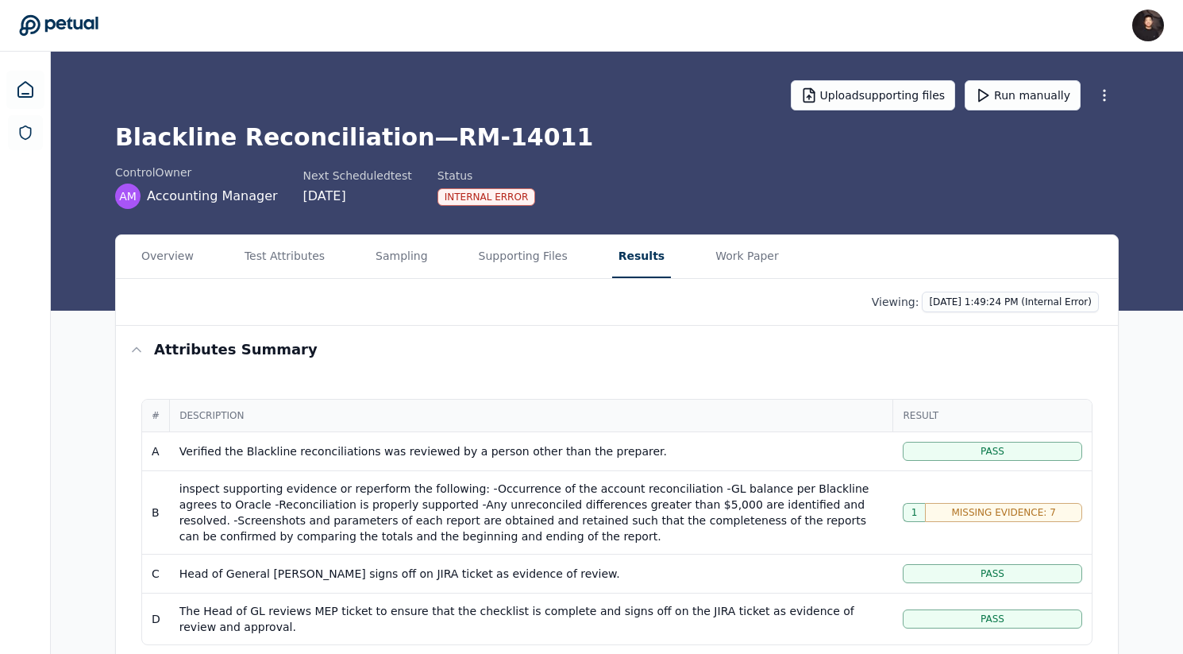
scroll to position [120, 0]
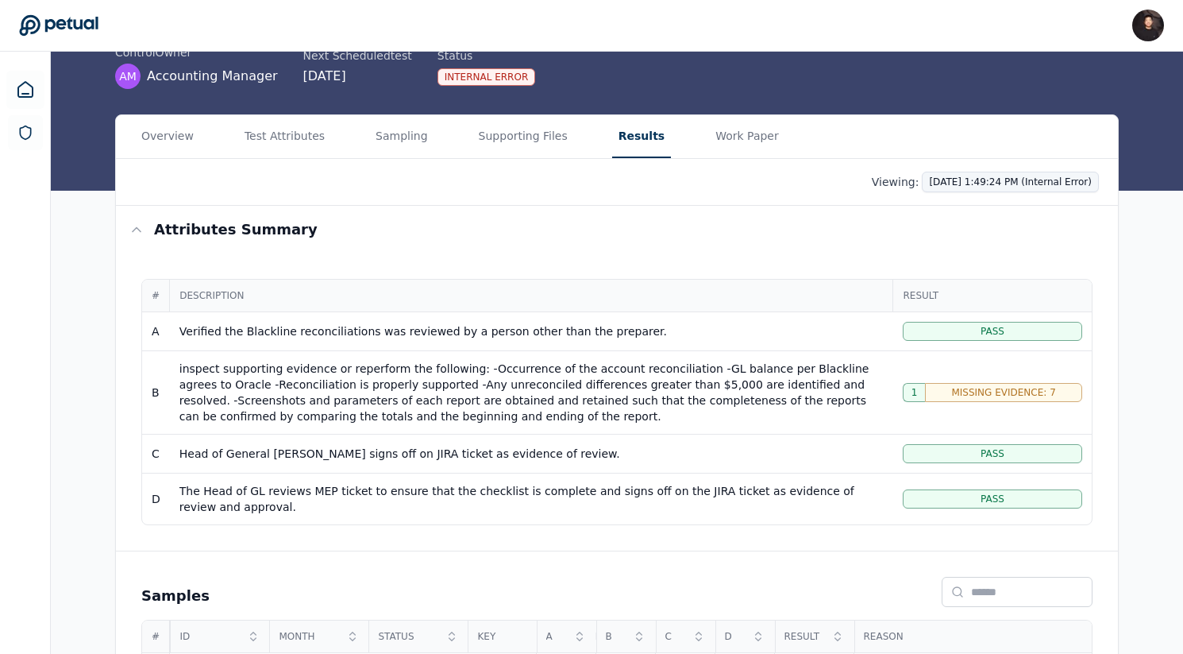
click at [997, 182] on html "James Lee james@petual.ai Sign out Upload supporting files Run manually Blackli…" at bounding box center [591, 486] width 1183 height 1212
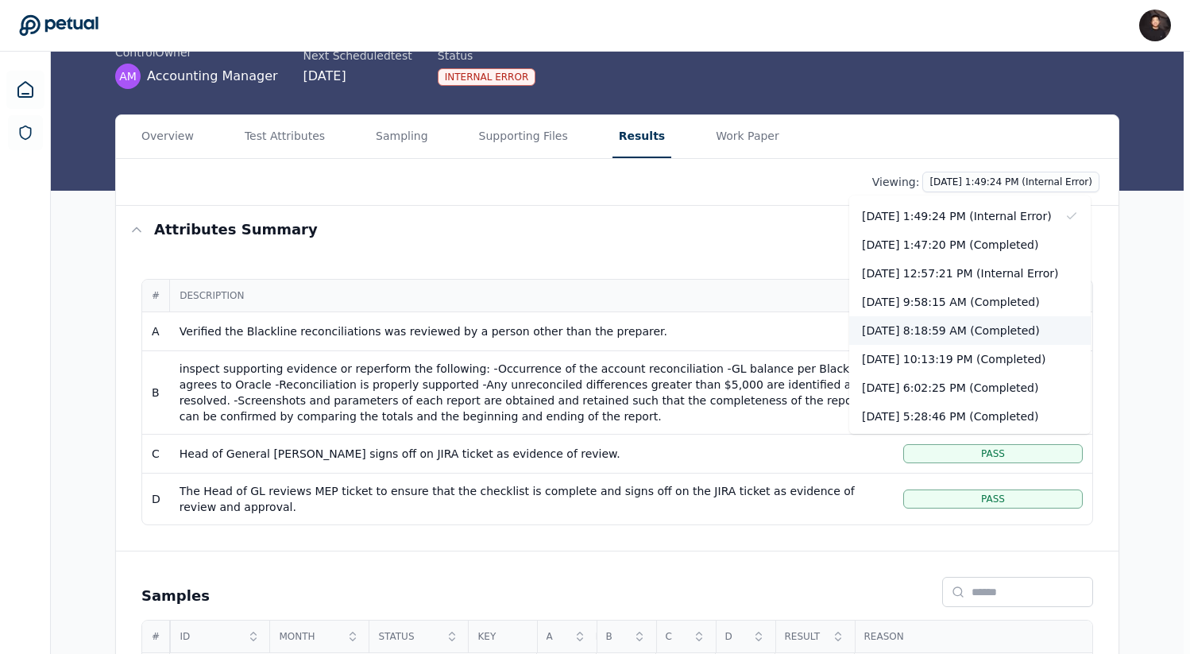
click at [981, 335] on div "[DATE] 8:18:59 AM (Completed)" at bounding box center [969, 330] width 241 height 29
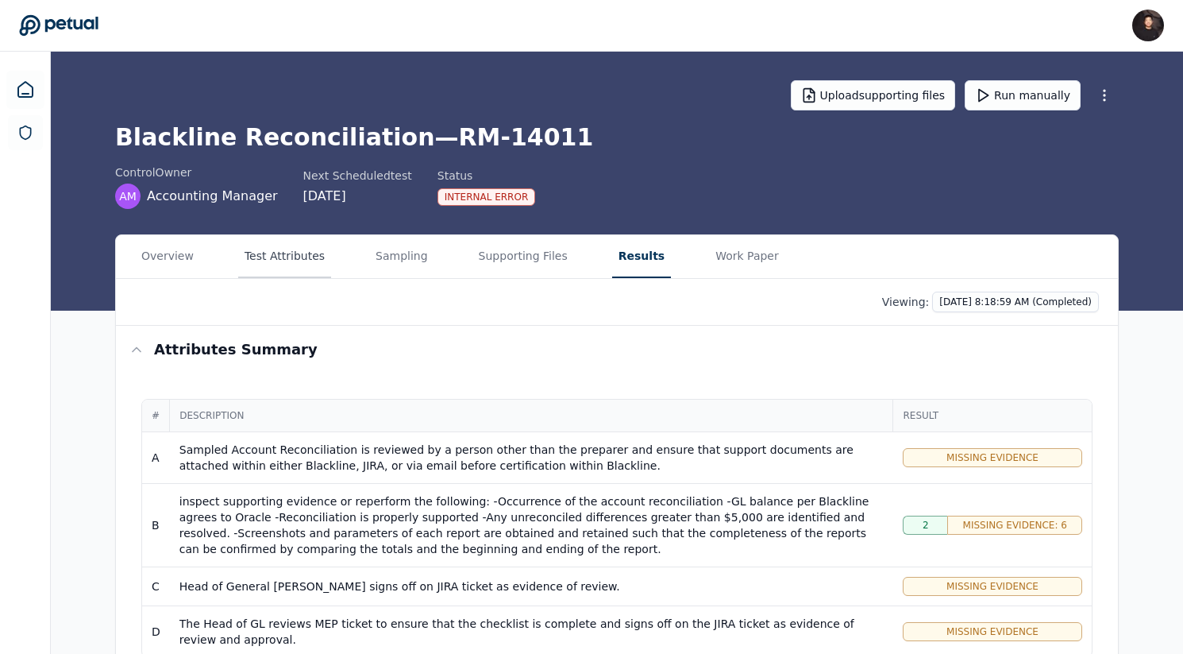
click at [322, 256] on button "Test Attributes" at bounding box center [284, 256] width 93 height 43
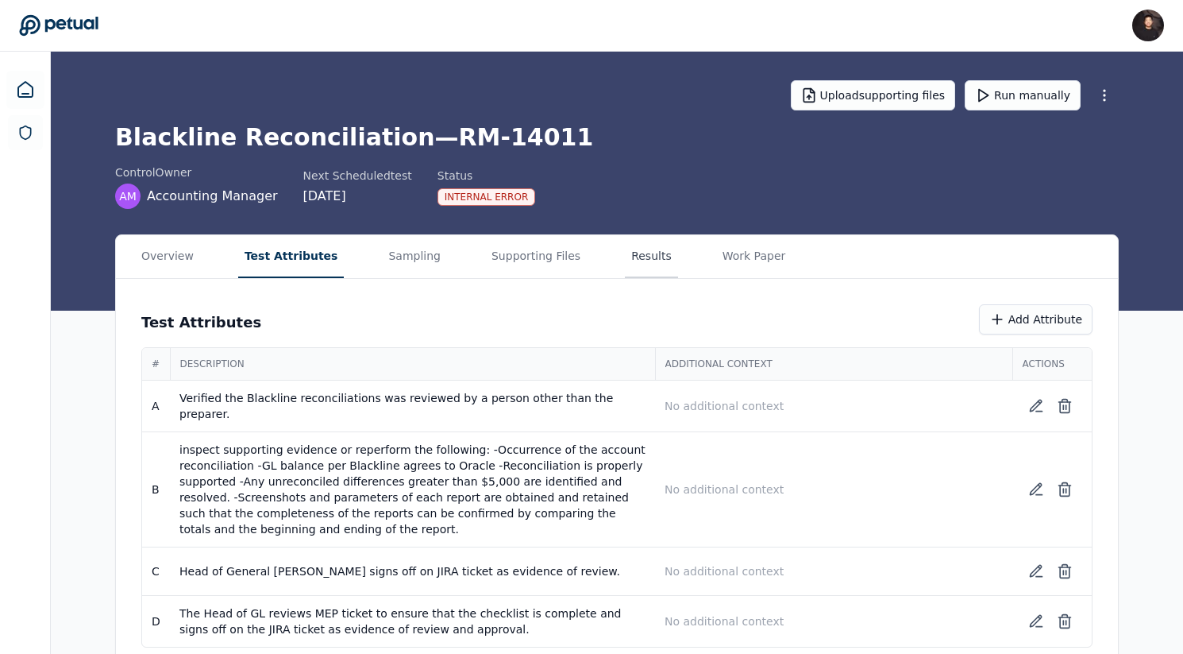
click at [625, 257] on button "Results" at bounding box center [651, 256] width 53 height 43
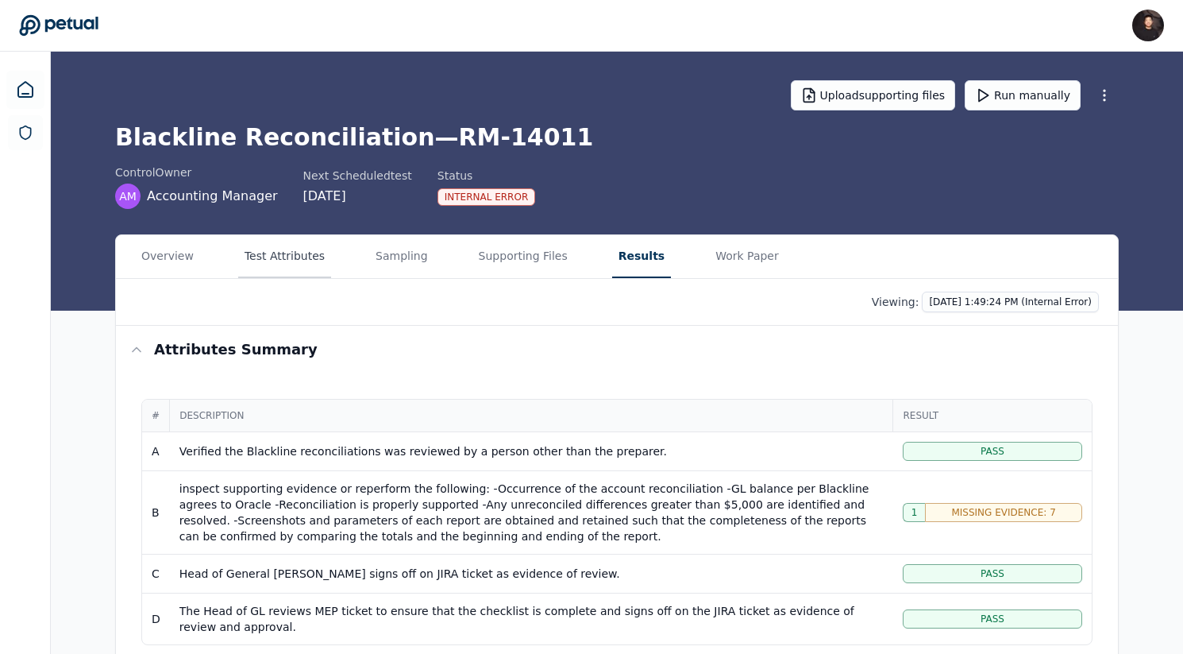
click at [288, 263] on button "Test Attributes" at bounding box center [284, 256] width 93 height 43
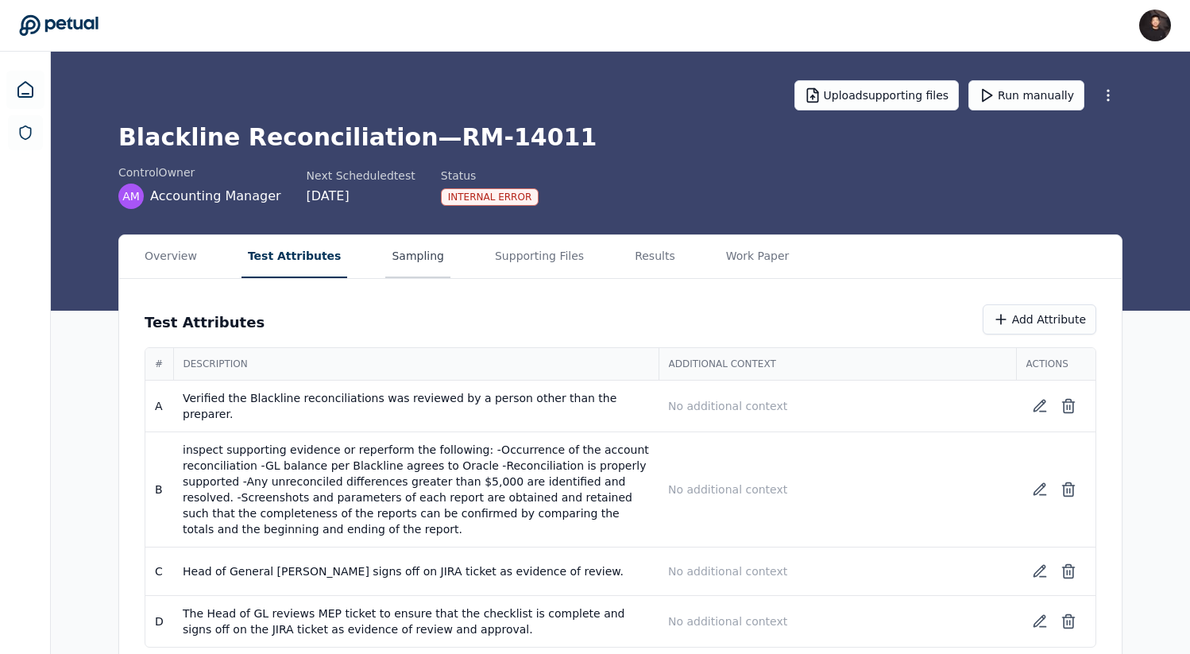
click at [410, 257] on button "Sampling" at bounding box center [417, 256] width 65 height 43
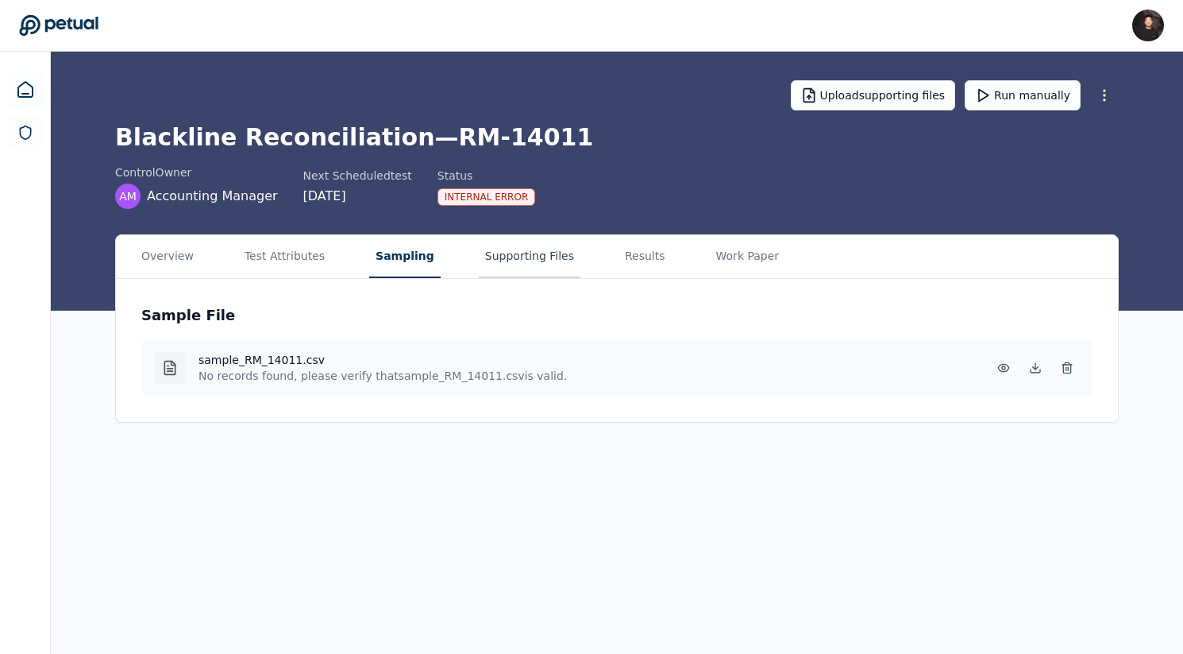
click at [511, 257] on button "Supporting Files" at bounding box center [530, 256] width 102 height 43
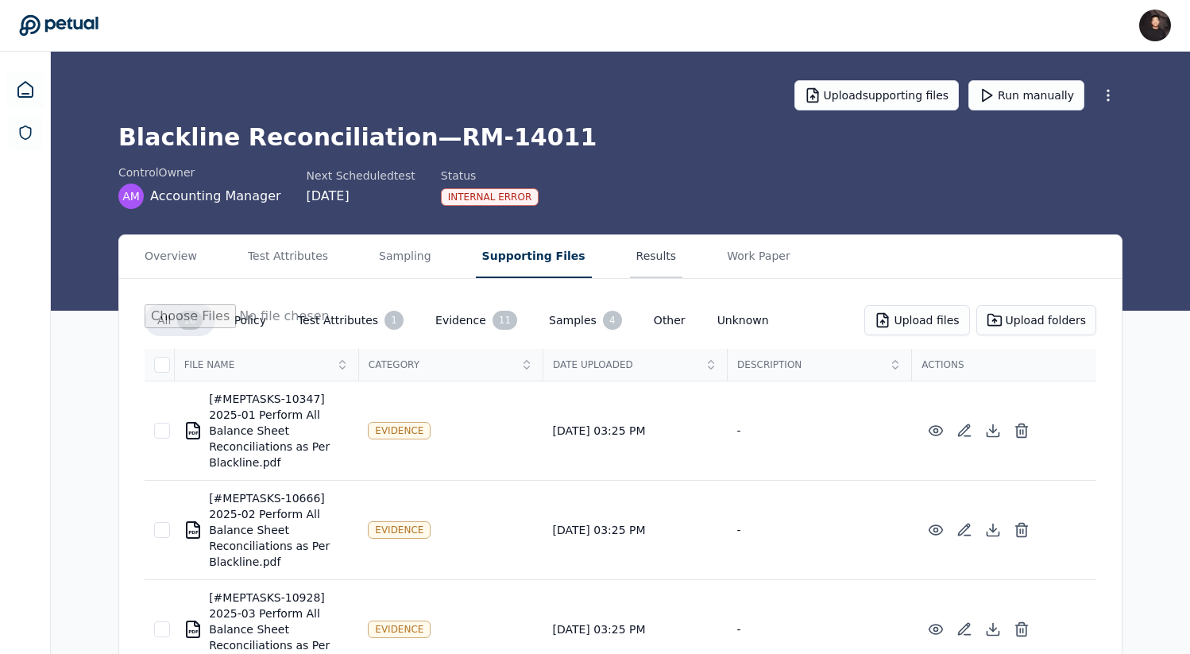
click at [630, 264] on button "Results" at bounding box center [656, 256] width 53 height 43
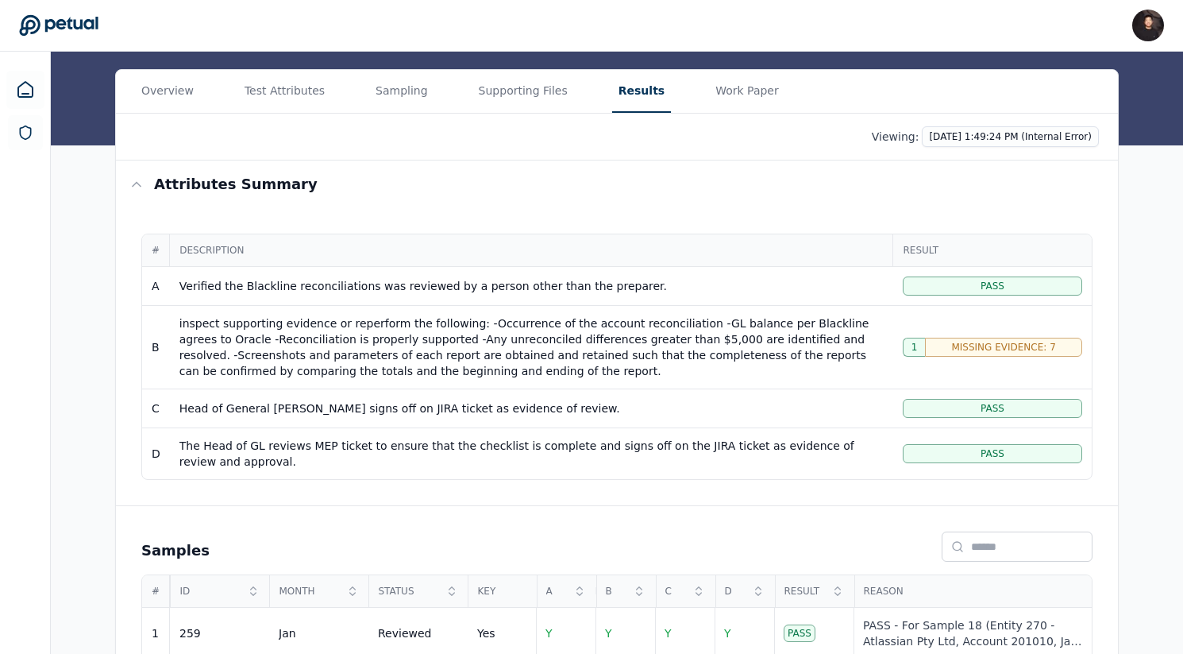
scroll to position [179, 0]
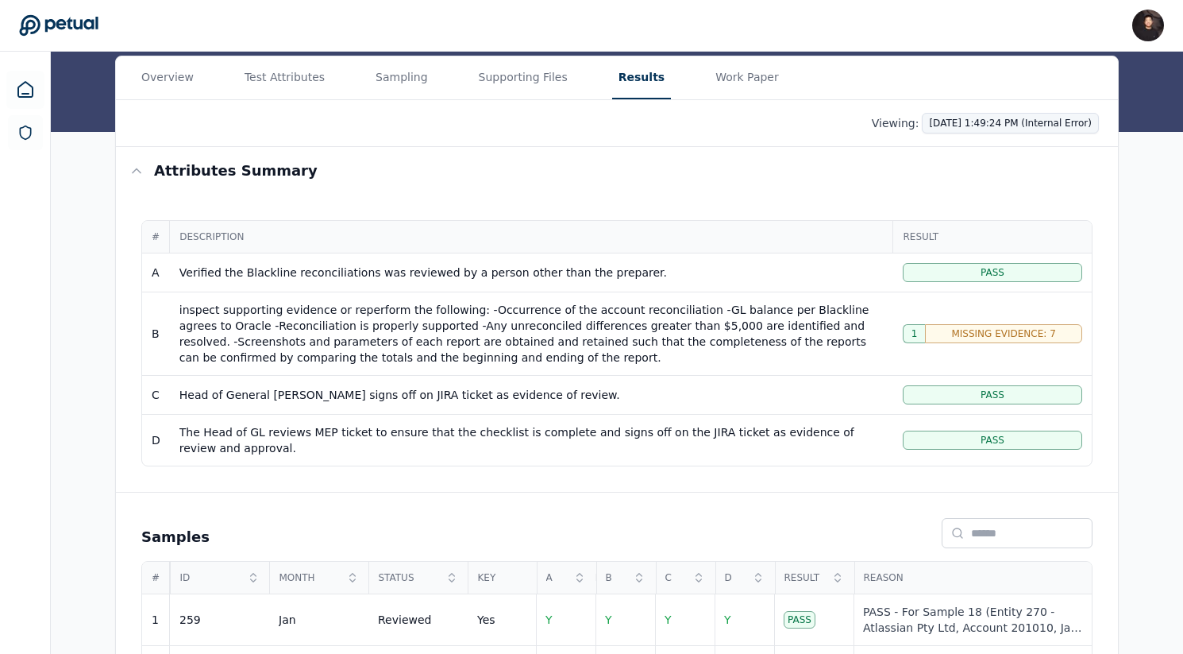
click at [993, 115] on html "James Lee james@petual.ai Sign out Upload supporting files Run manually Blackli…" at bounding box center [591, 427] width 1183 height 1212
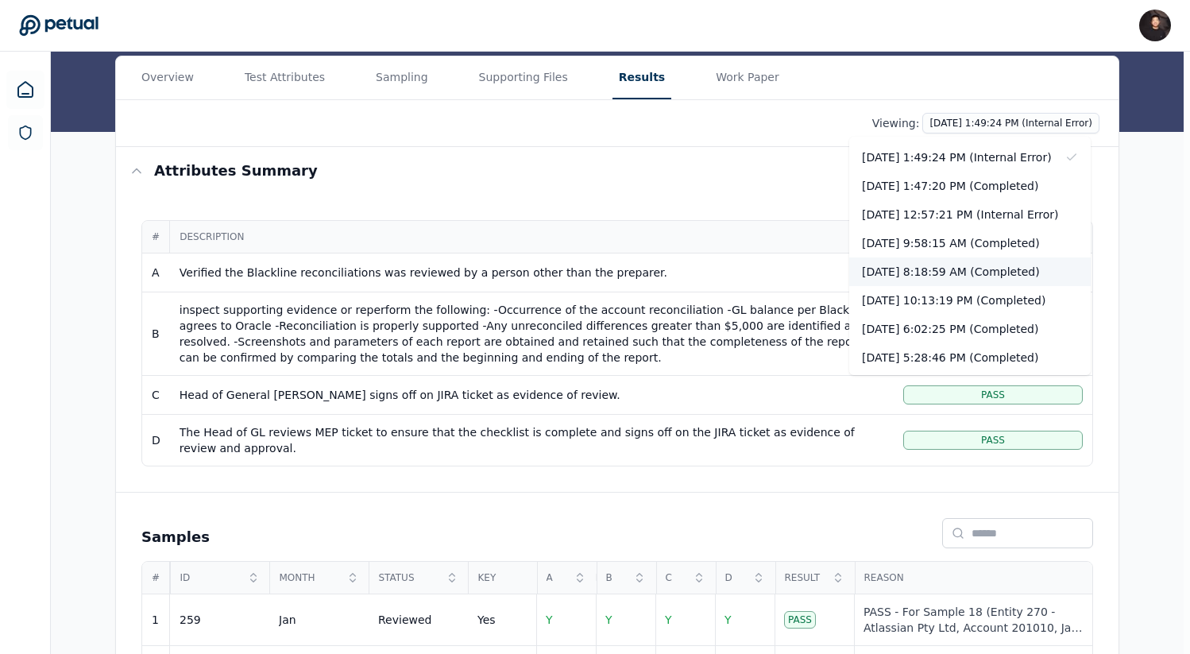
click at [972, 271] on div "[DATE] 8:18:59 AM (Completed)" at bounding box center [969, 271] width 241 height 29
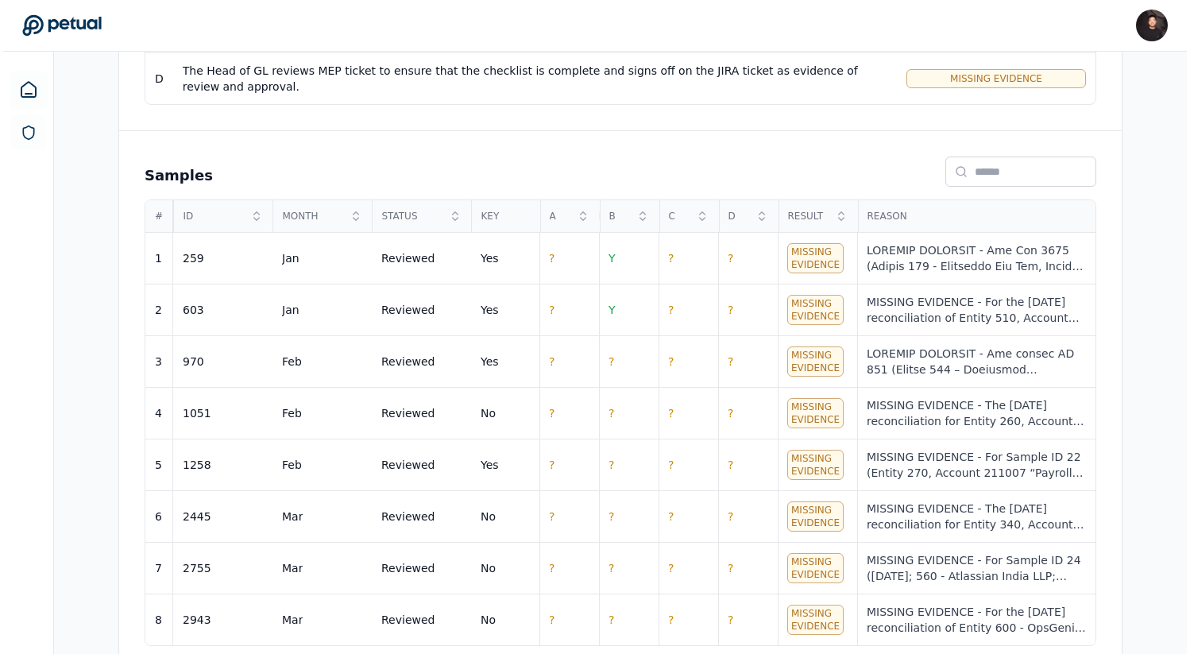
scroll to position [577, 0]
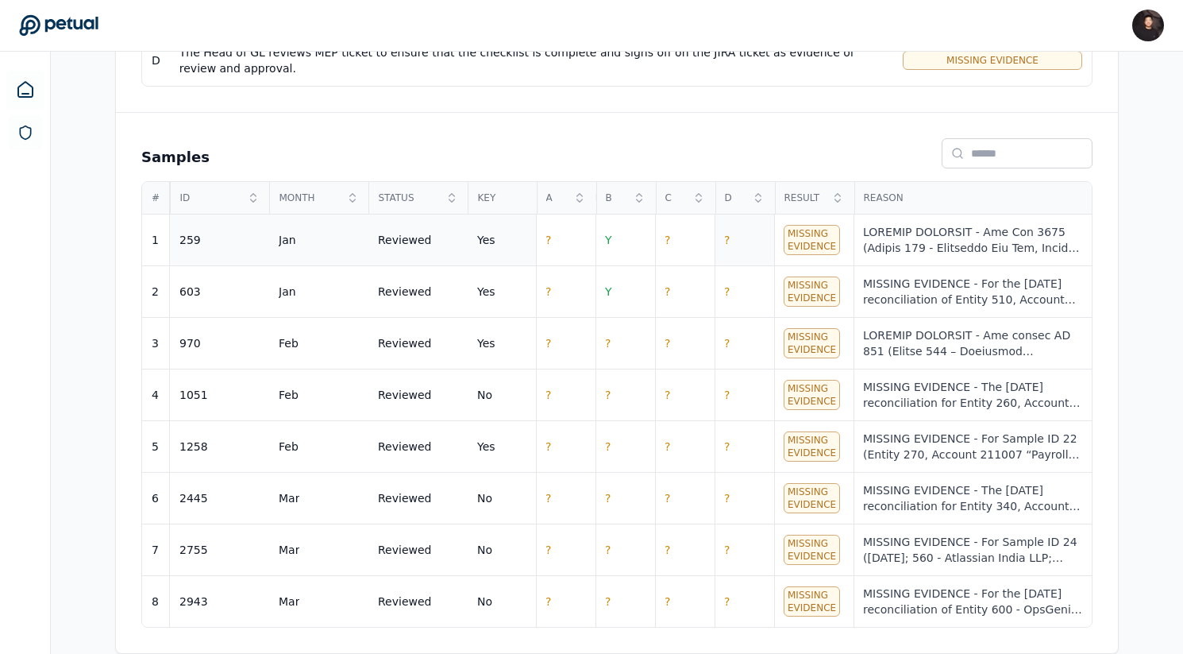
click at [736, 230] on td "?" at bounding box center [745, 240] width 60 height 52
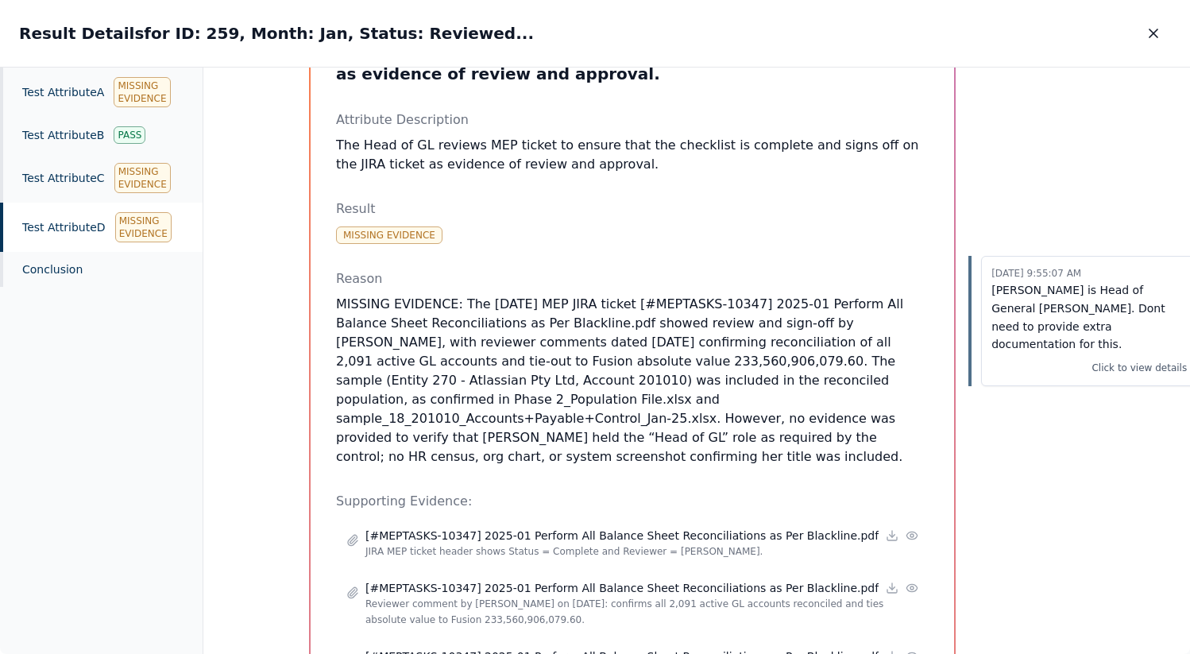
scroll to position [110, 0]
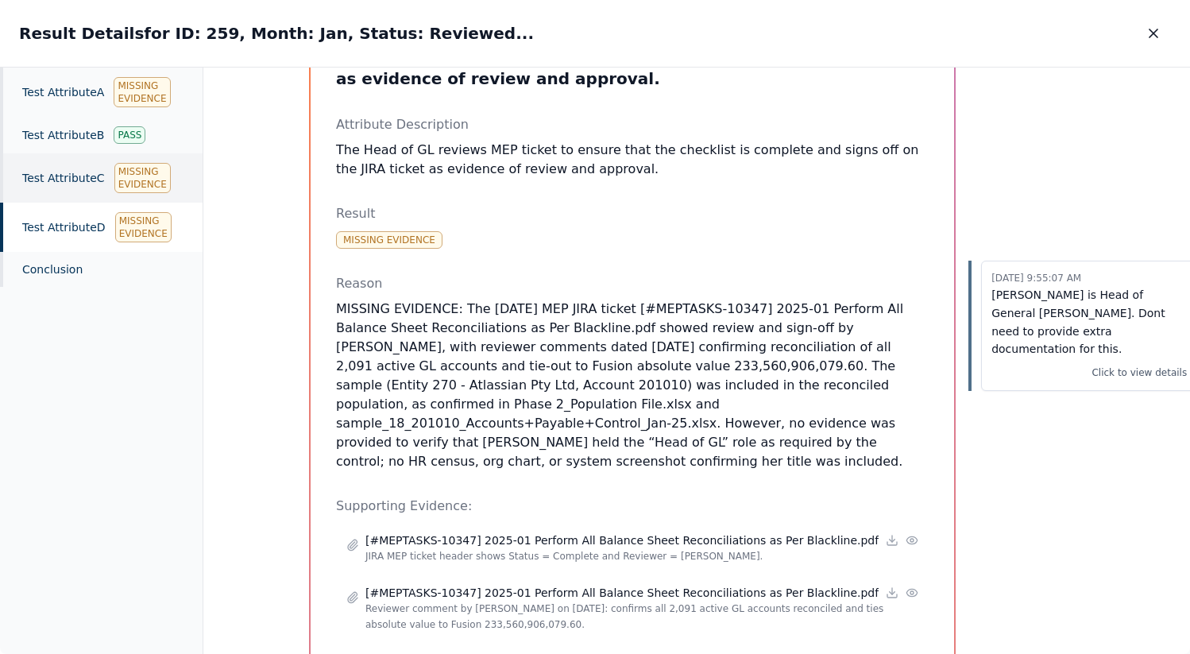
click at [64, 183] on div "Test Attribute C Missing Evidence" at bounding box center [101, 177] width 203 height 49
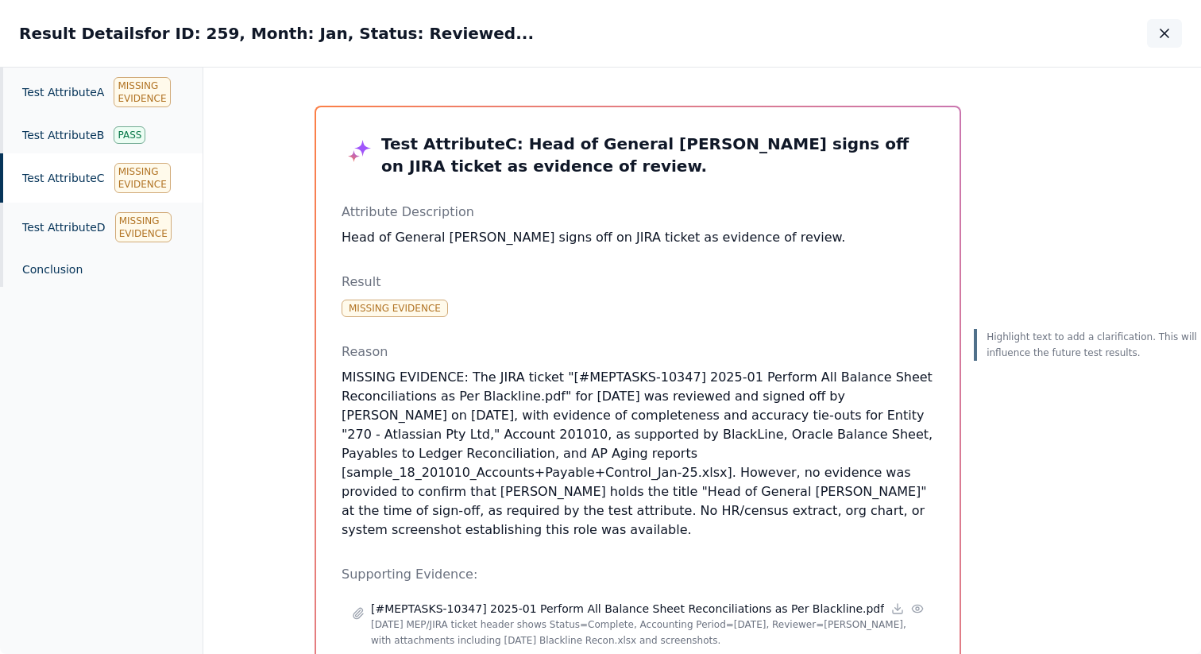
click at [1172, 38] on button "button" at bounding box center [1164, 33] width 35 height 29
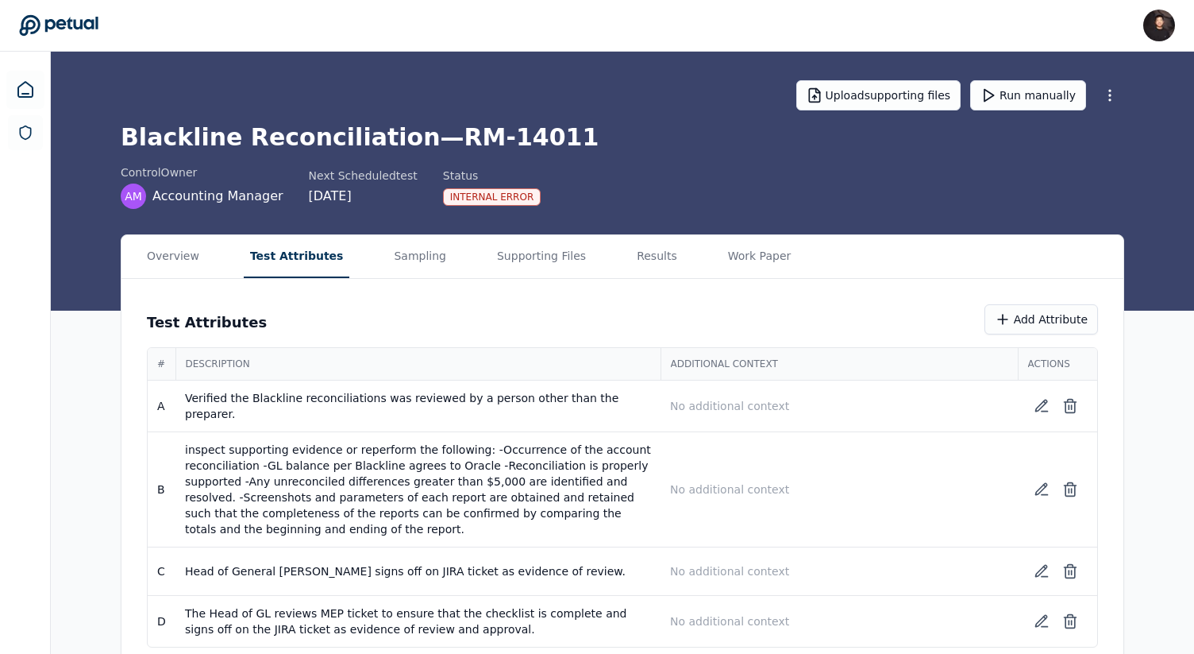
click at [327, 248] on button "Test Attributes" at bounding box center [297, 256] width 106 height 43
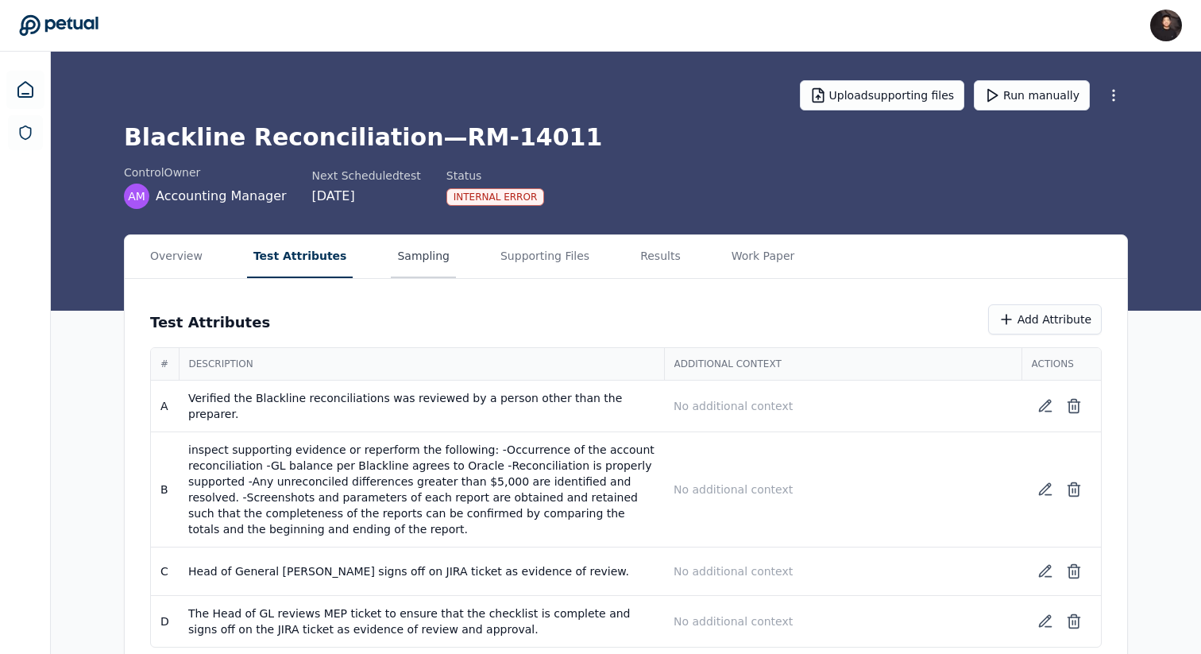
click at [391, 241] on button "Sampling" at bounding box center [423, 256] width 65 height 43
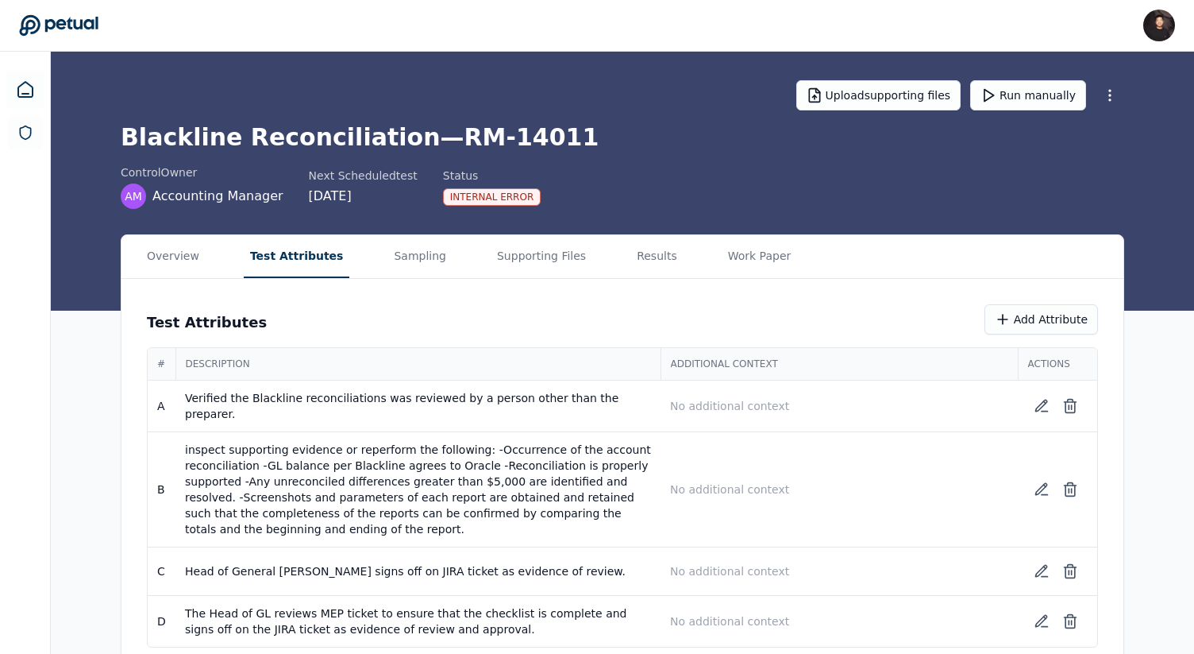
click at [298, 260] on button "Test Attributes" at bounding box center [297, 256] width 106 height 43
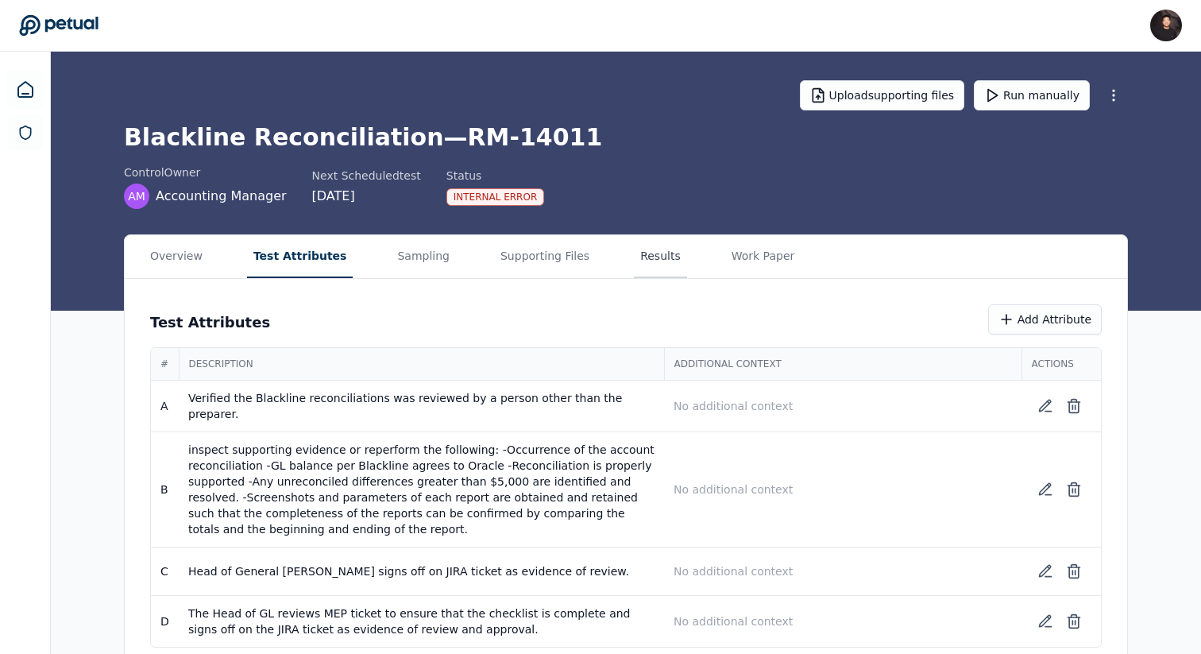
click at [634, 259] on button "Results" at bounding box center [660, 256] width 53 height 43
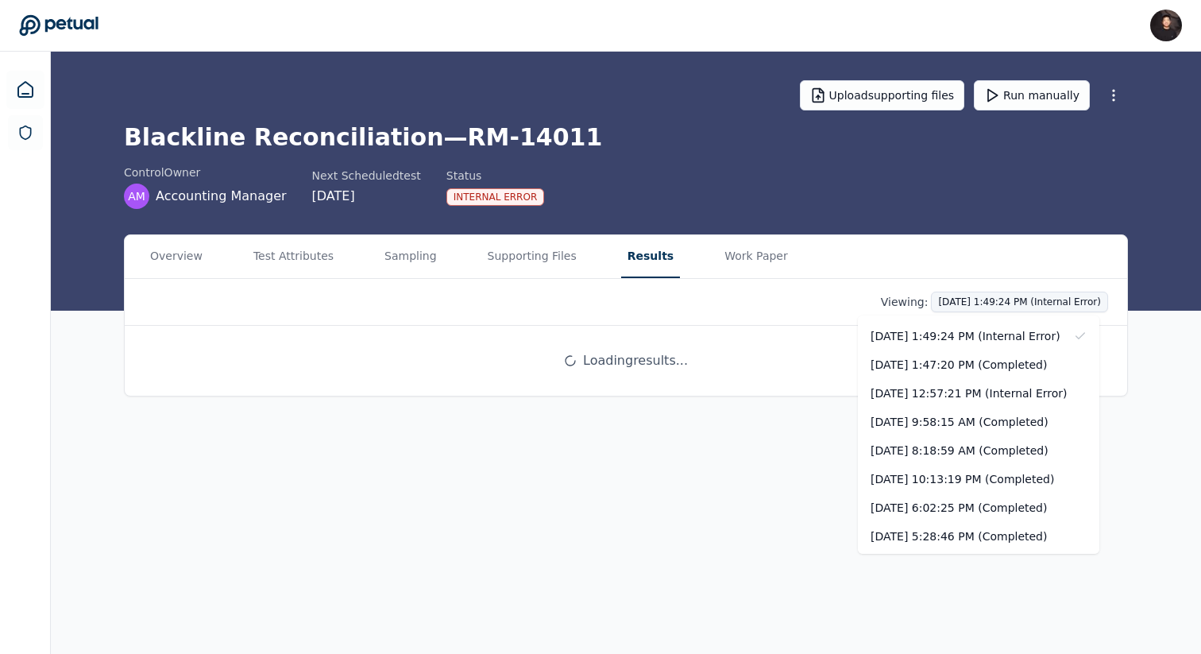
click at [951, 299] on html "James Lee james@petual.ai Sign out Upload supporting files Run manually Blackli…" at bounding box center [600, 327] width 1201 height 654
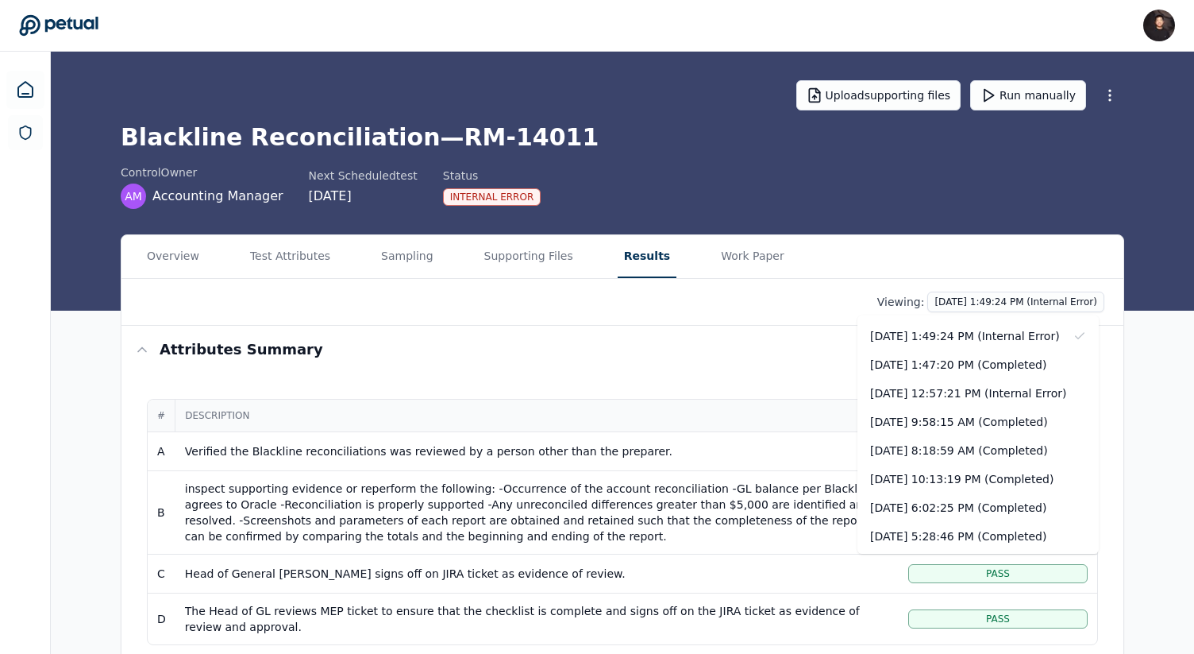
click at [825, 308] on html "James Lee james@petual.ai Sign out Upload supporting files Run manually Blackli…" at bounding box center [597, 606] width 1194 height 1212
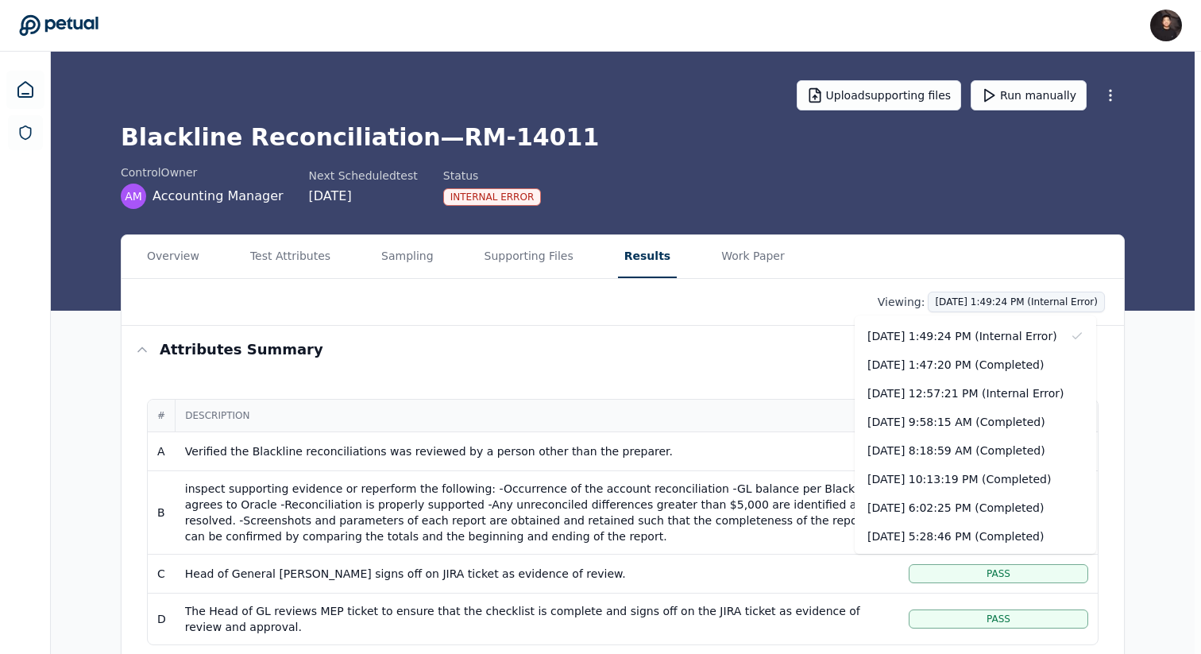
click at [1011, 303] on html "James Lee james@petual.ai Sign out Upload supporting files Run manually Blackli…" at bounding box center [600, 606] width 1201 height 1212
click at [996, 447] on div "[DATE] 8:18:59 AM (Completed)" at bounding box center [975, 450] width 241 height 29
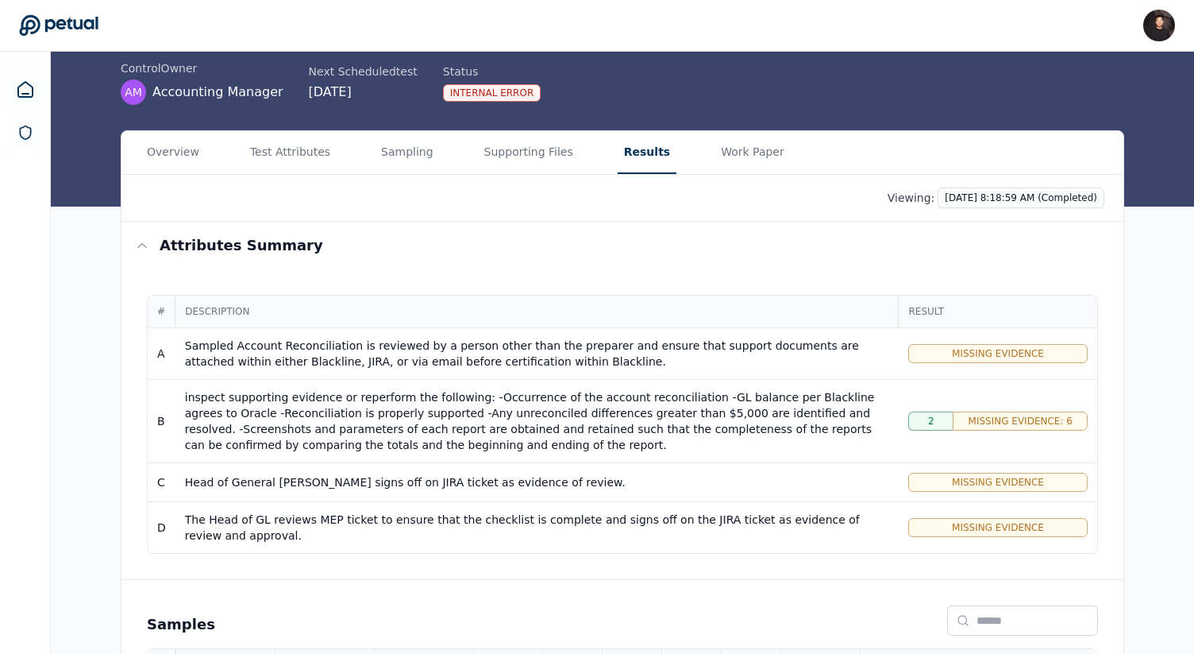
scroll to position [109, 0]
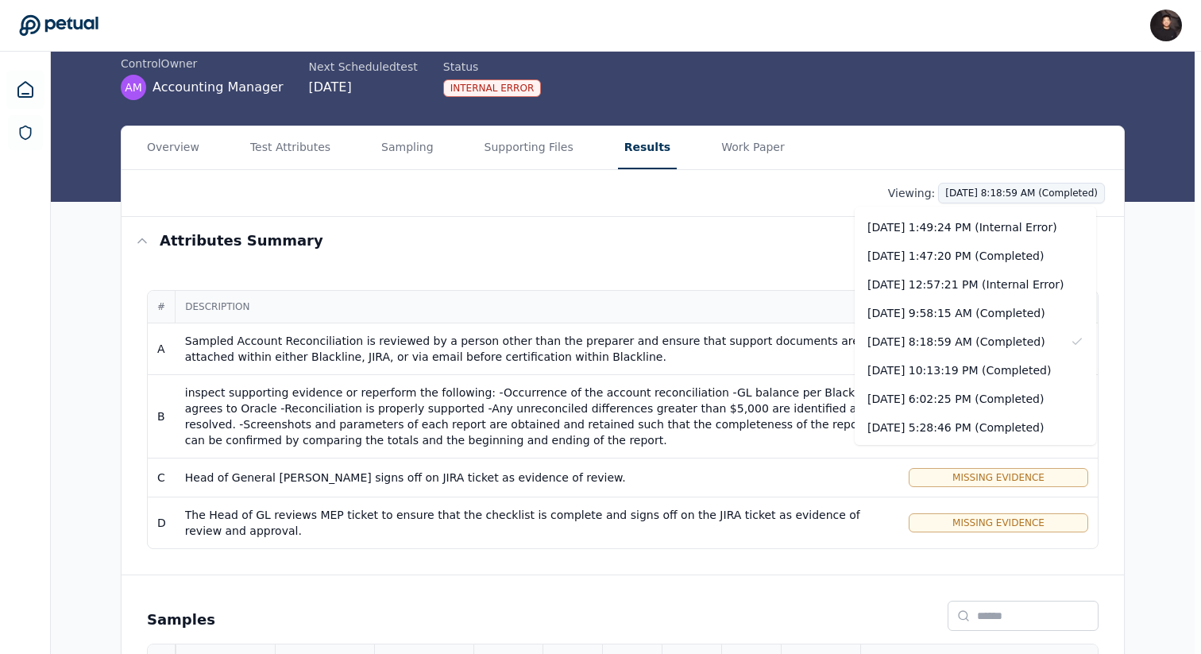
click at [955, 191] on html "James Lee james@petual.ai Sign out Upload supporting files Run manually Blackli…" at bounding box center [600, 503] width 1201 height 1225
click at [1136, 359] on html "James Lee james@petual.ai Sign out Upload supporting files Run manually Blackli…" at bounding box center [600, 503] width 1201 height 1225
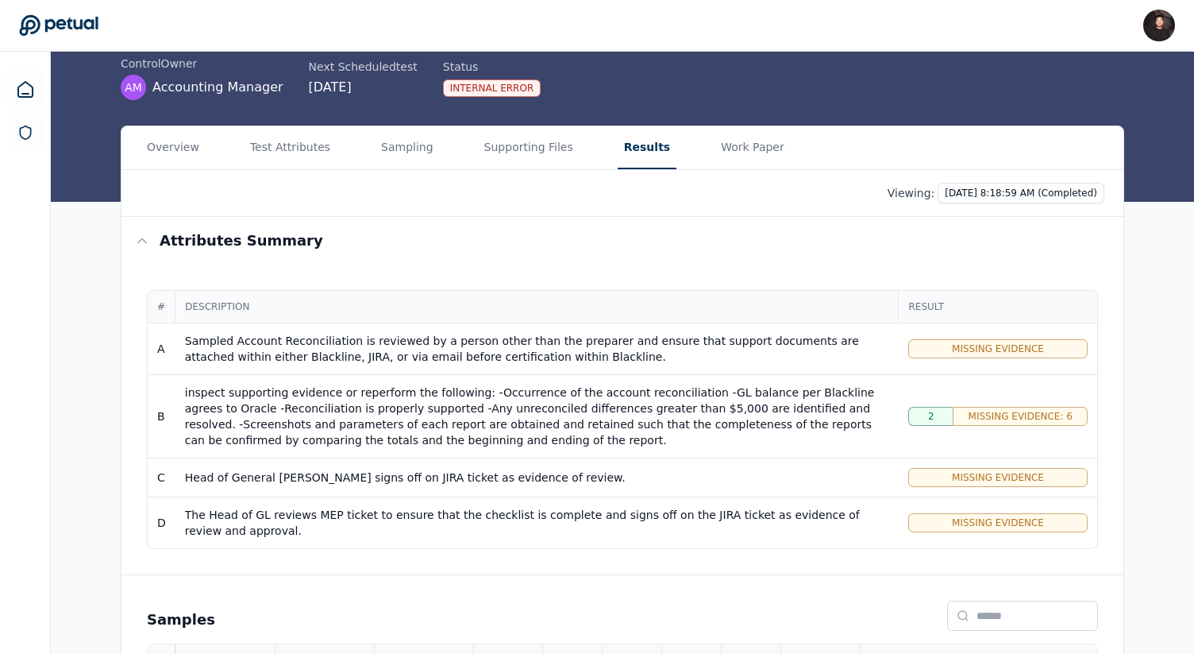
click at [1137, 401] on div "Overview Test Attributes Sampling Supporting Files Results Work Paper Viewing: …" at bounding box center [623, 620] width 1144 height 990
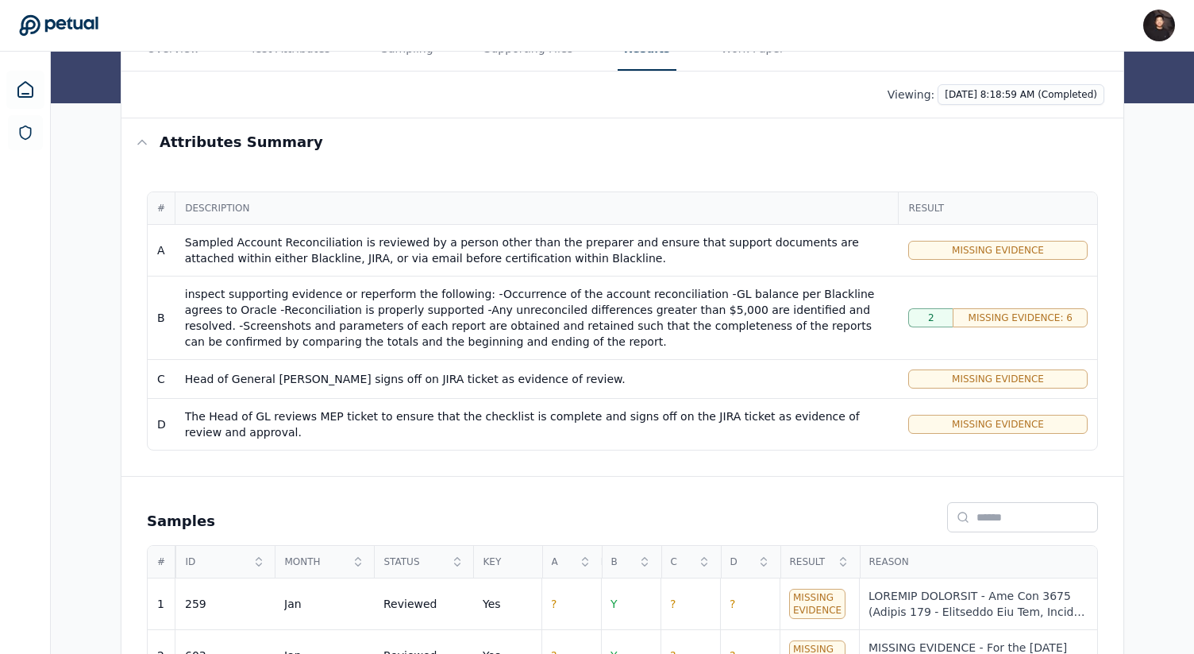
scroll to position [192, 0]
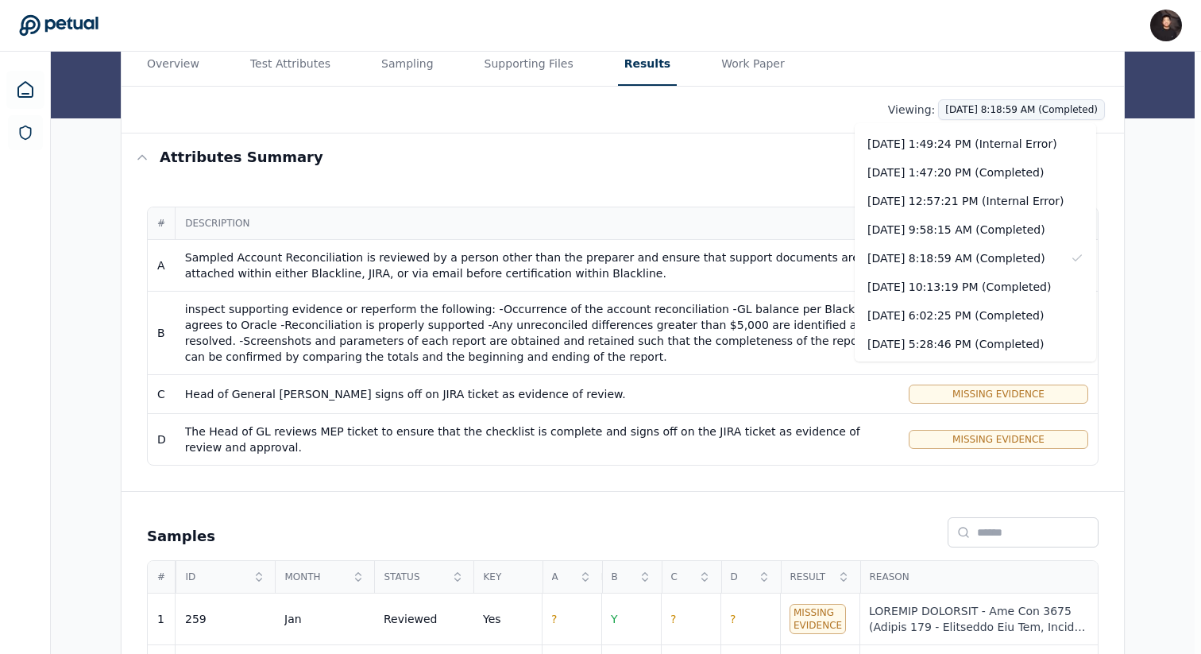
click at [966, 110] on html "James Lee james@petual.ai Sign out Upload supporting files Run manually Blackli…" at bounding box center [600, 420] width 1201 height 1225
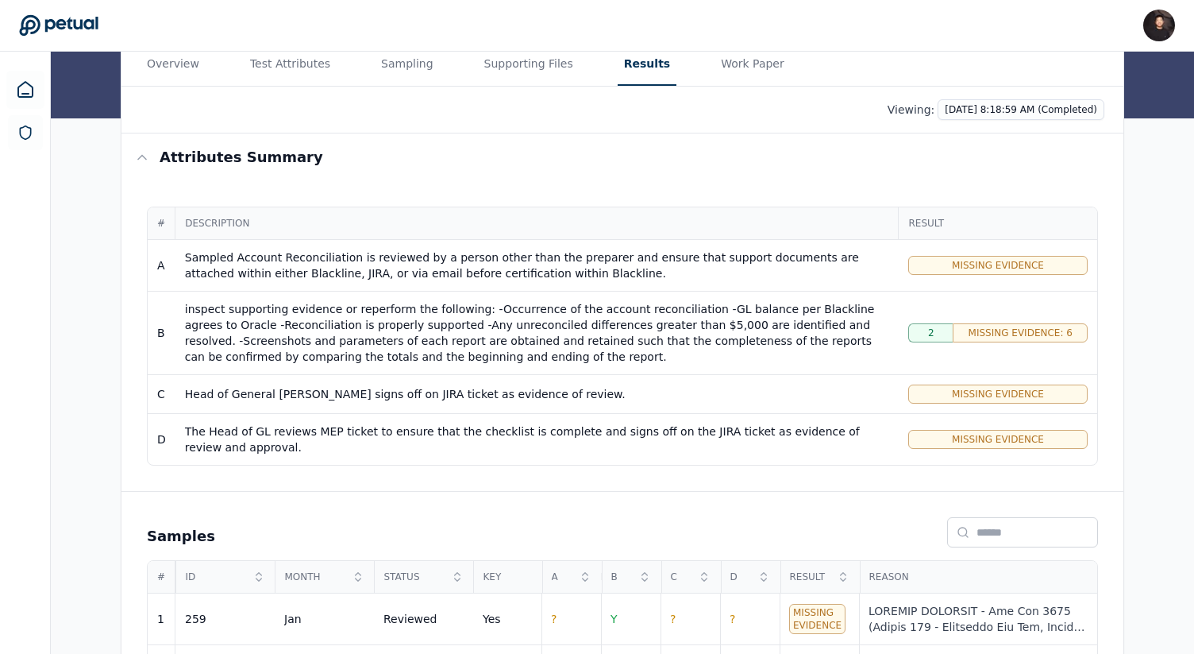
click at [1138, 227] on html "James Lee james@petual.ai Sign out Upload supporting files Run manually Blackli…" at bounding box center [597, 420] width 1194 height 1225
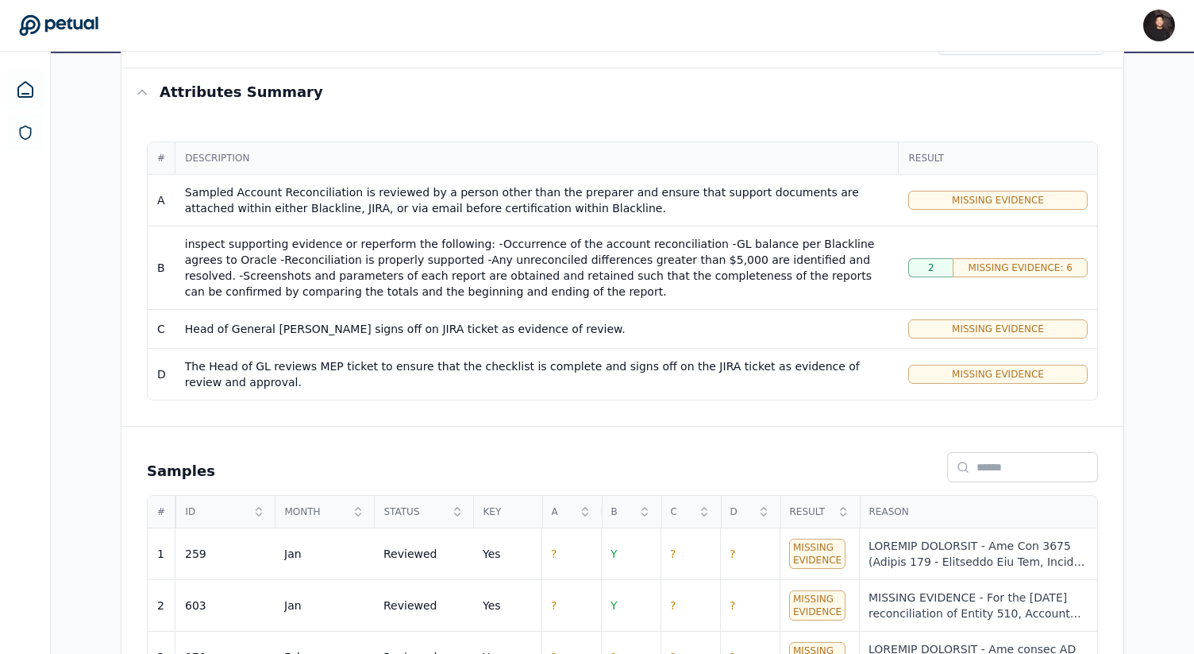
scroll to position [182, 0]
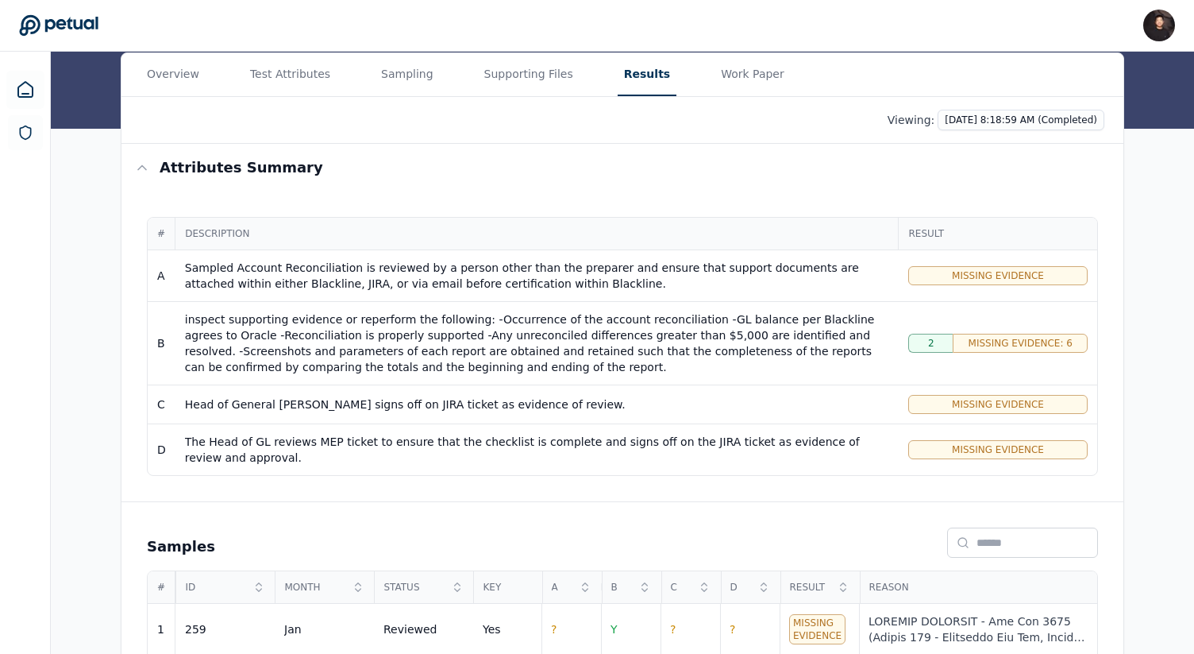
click at [1135, 265] on div "Overview Test Attributes Sampling Supporting Files Results Work Paper Viewing: …" at bounding box center [623, 547] width 1144 height 990
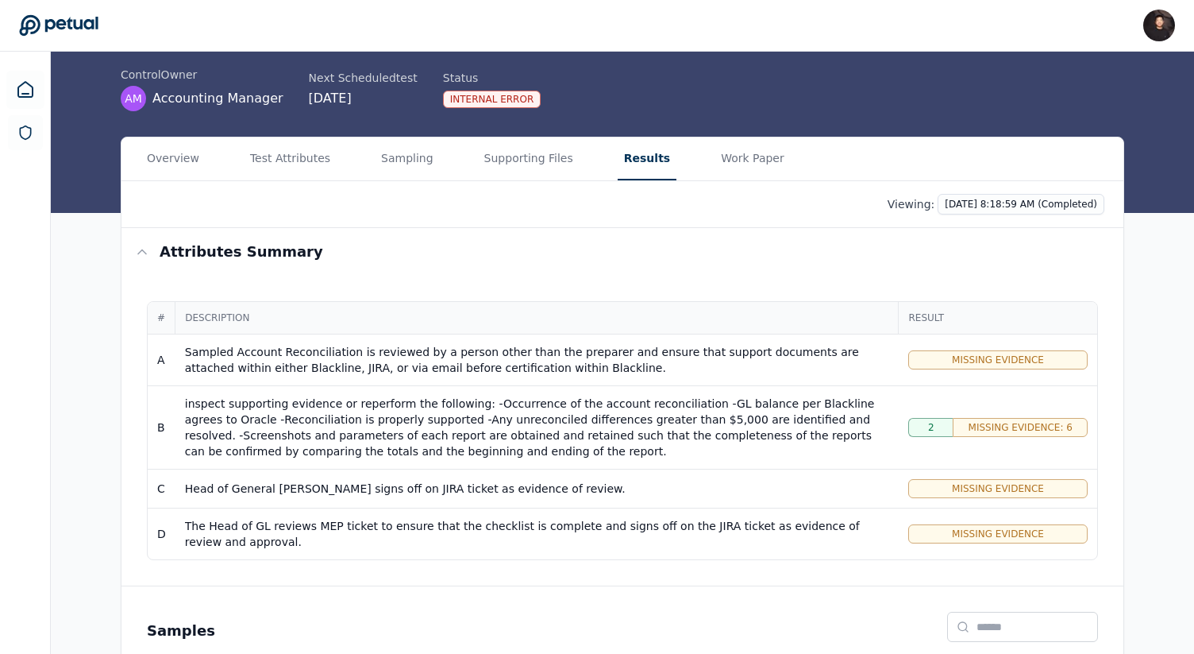
scroll to position [96, 0]
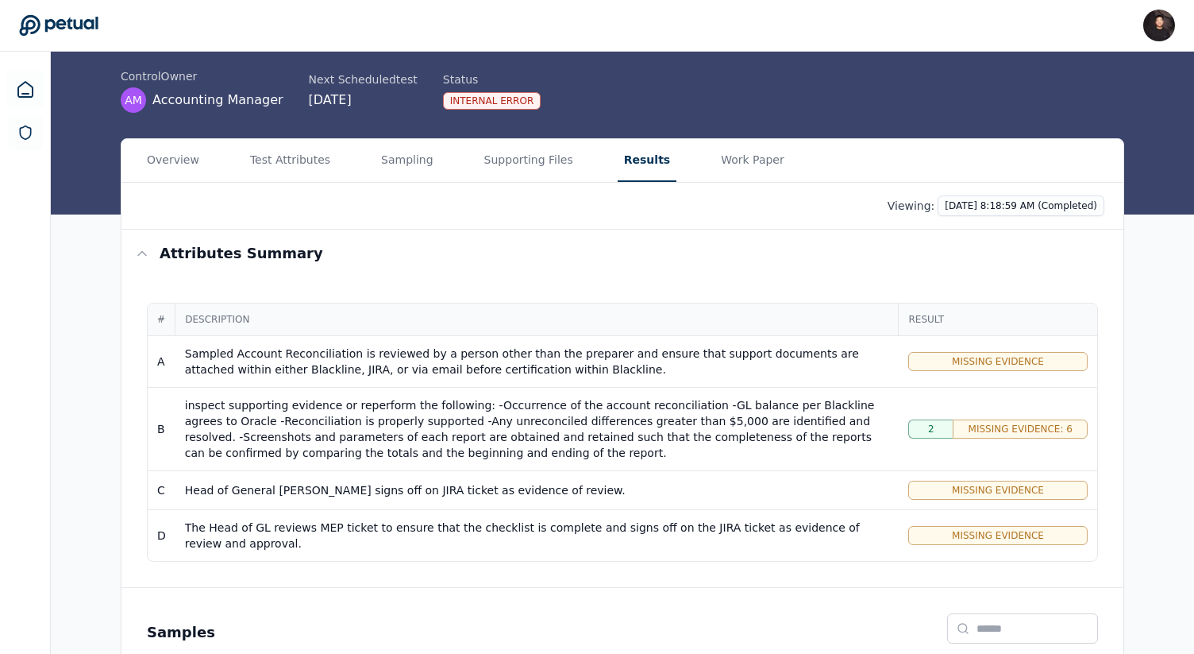
click at [1176, 279] on div "Overview Test Attributes Sampling Supporting Files Results Work Paper Viewing: …" at bounding box center [623, 633] width 1144 height 990
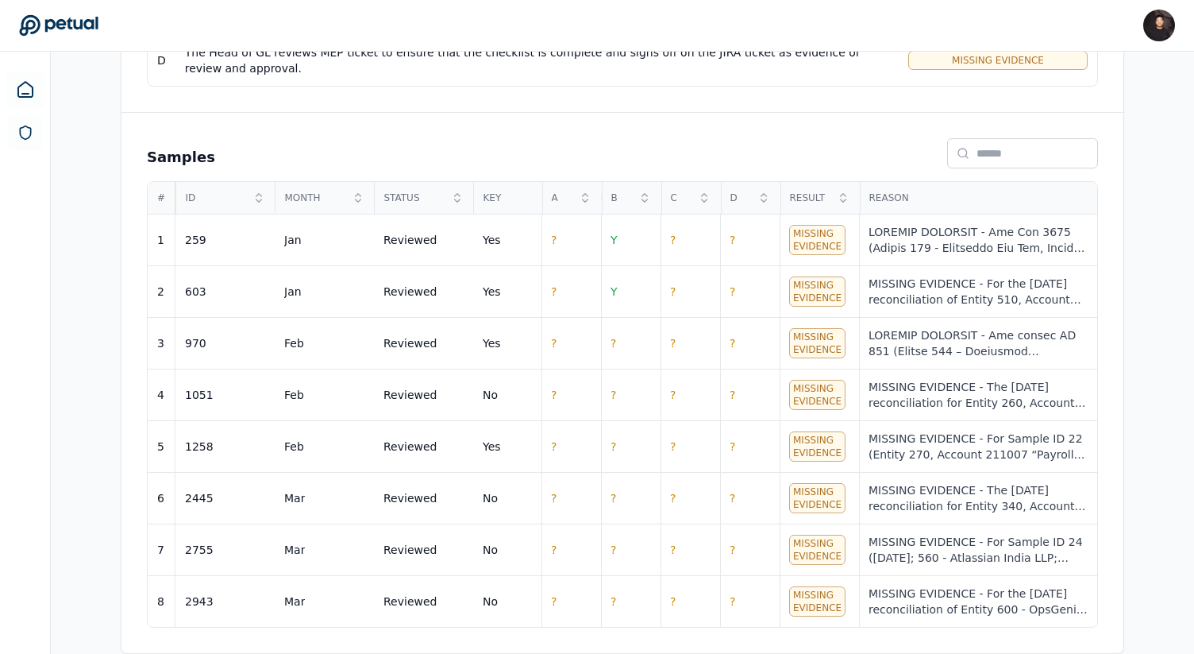
scroll to position [0, 0]
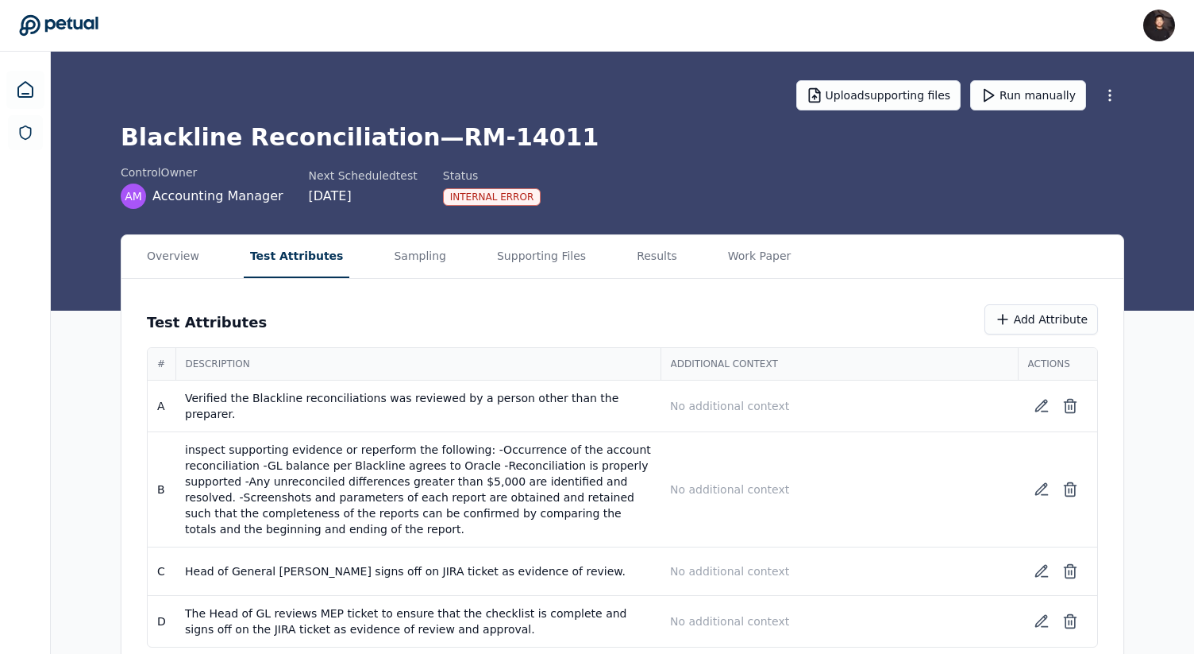
scroll to position [17, 0]
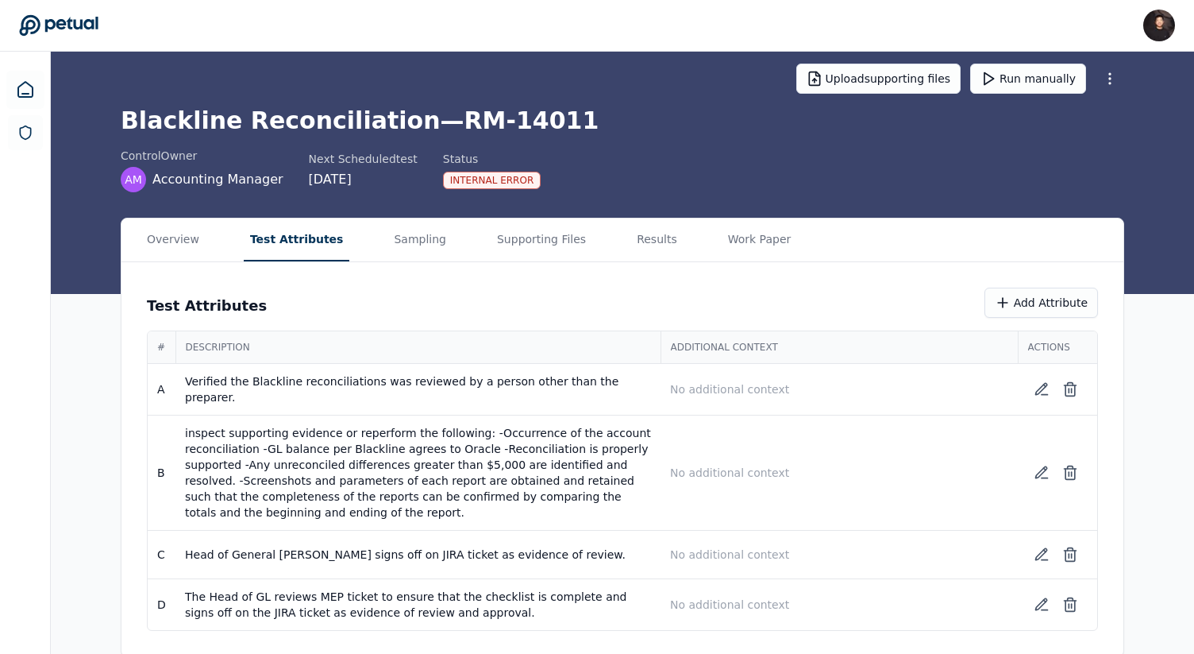
click at [1143, 370] on div "Overview Test Attributes Sampling Supporting Files Results Work Paper Test Attr…" at bounding box center [623, 437] width 1144 height 439
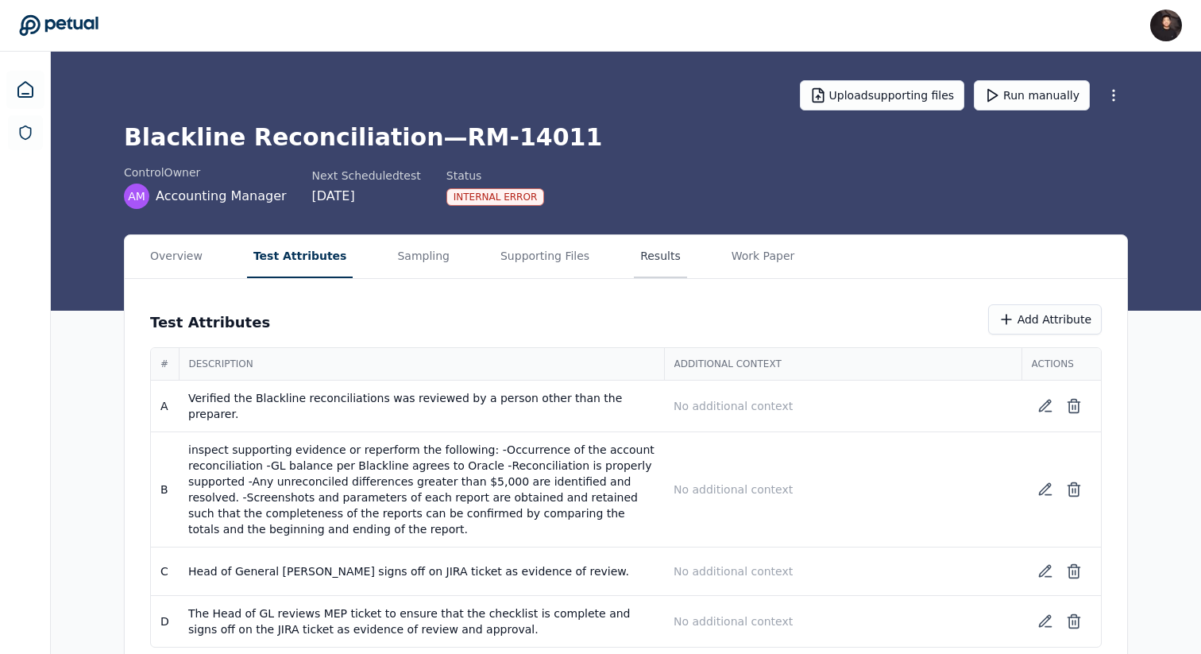
click at [635, 251] on button "Results" at bounding box center [660, 256] width 53 height 43
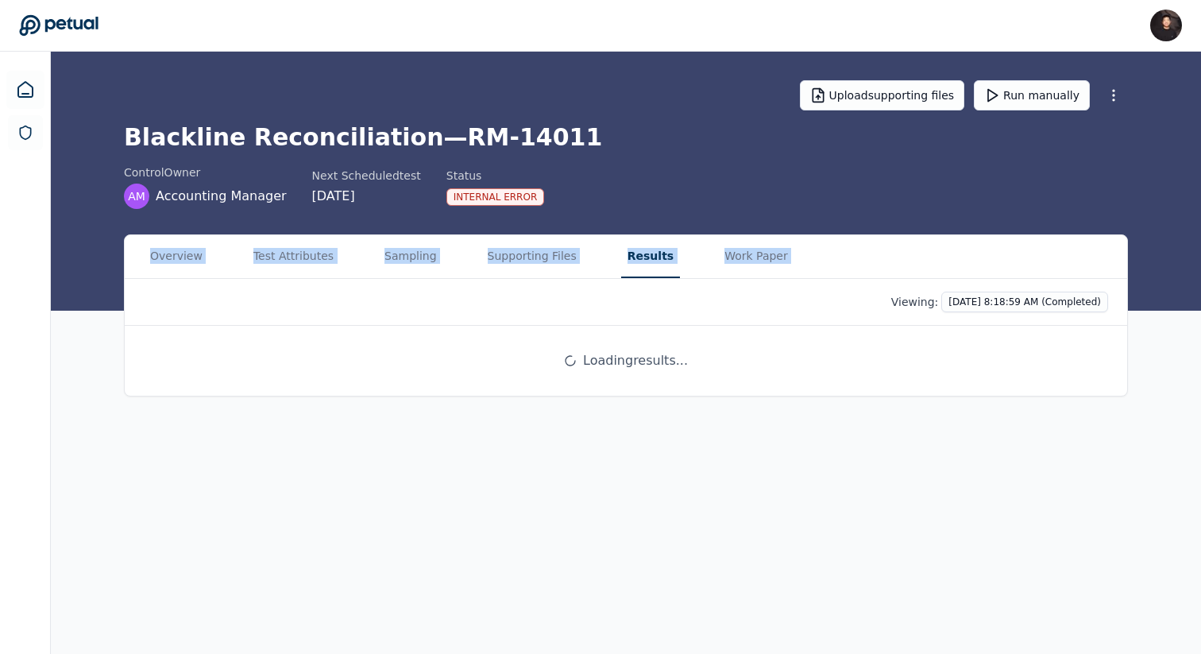
drag, startPoint x: 629, startPoint y: 300, endPoint x: 619, endPoint y: 225, distance: 76.0
click at [619, 225] on main "Upload supporting files Run manually Blackline Reconciliation — RM-14011 contro…" at bounding box center [626, 353] width 1150 height 602
click at [624, 310] on div "Viewing: 10/7/2025, 8:18:59 AM (Completed)" at bounding box center [626, 301] width 964 height 21
drag, startPoint x: 624, startPoint y: 310, endPoint x: 624, endPoint y: 243, distance: 66.7
click at [624, 242] on div "Overview Test Attributes Sampling Supporting Files Results Work Paper Viewing: …" at bounding box center [626, 315] width 1002 height 160
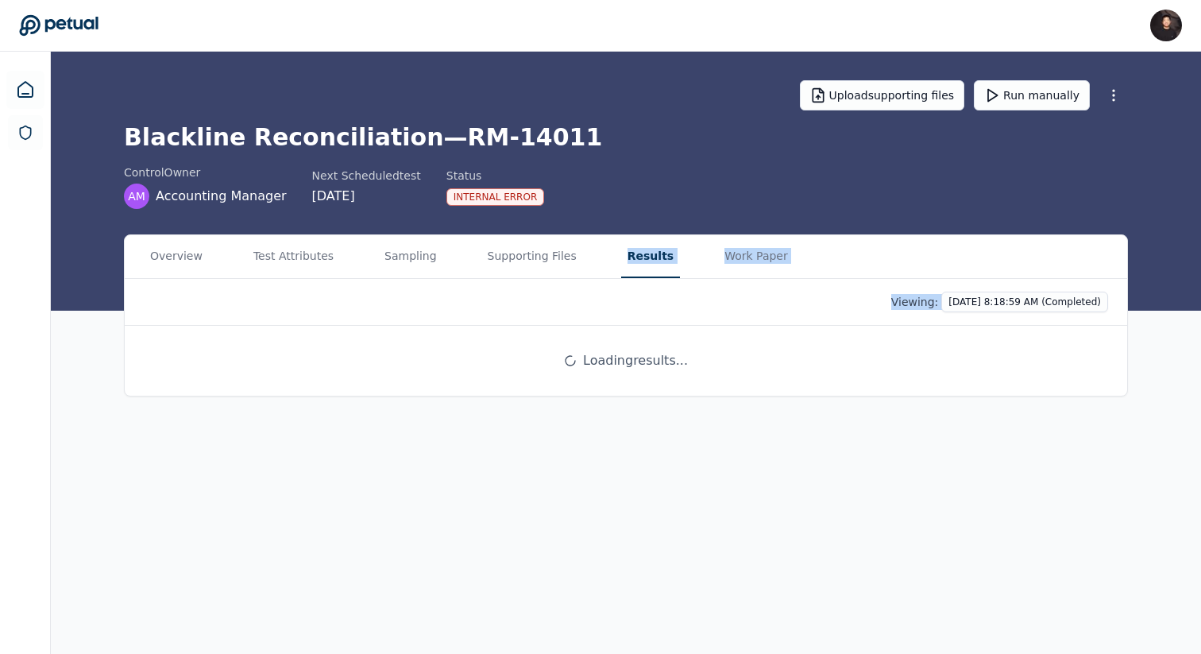
click at [635, 282] on div "Viewing: 10/7/2025, 8:18:59 AM (Completed)" at bounding box center [626, 302] width 1002 height 47
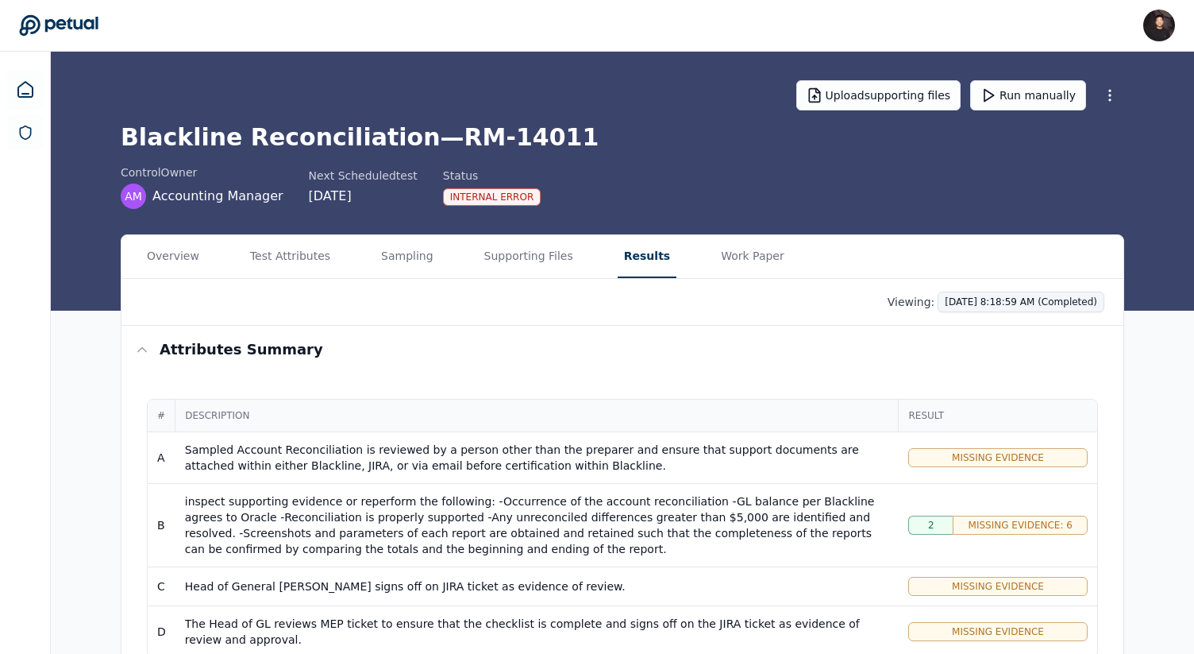
click at [952, 311] on html "[PERSON_NAME] [PERSON_NAME][EMAIL_ADDRESS] Sign out Upload supporting files Run…" at bounding box center [597, 612] width 1194 height 1225
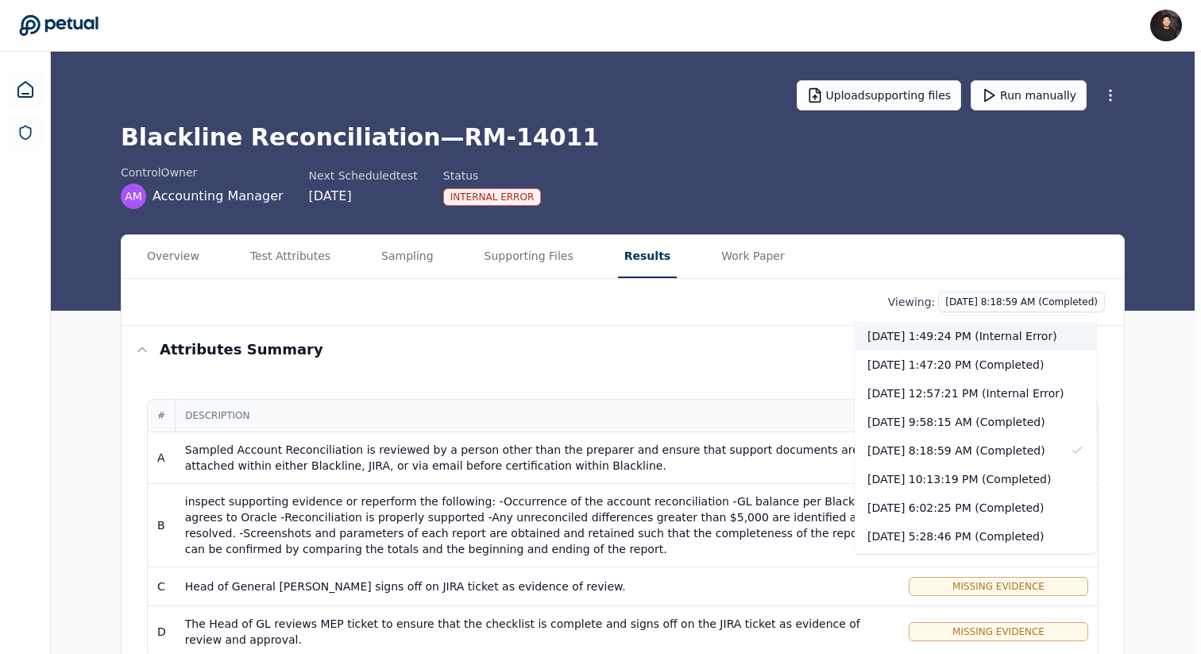
click at [962, 335] on div "10/7/2025, 1:49:24 PM (Internal Error)" at bounding box center [975, 336] width 241 height 29
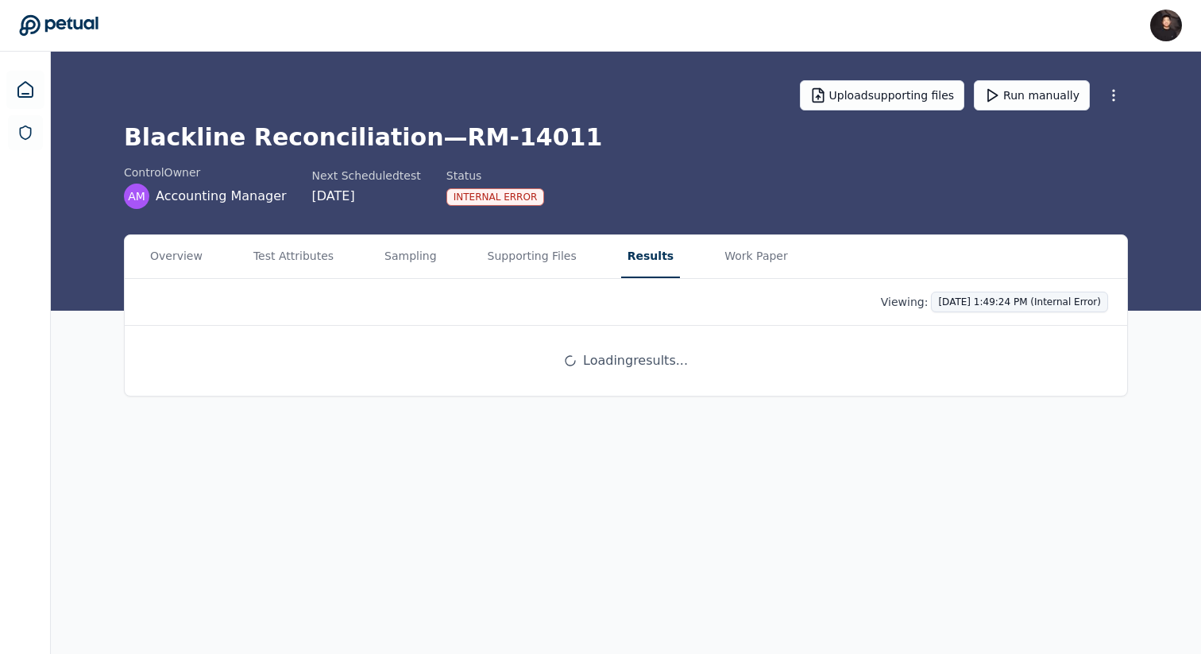
click at [959, 311] on html "James Lee james@petual.ai Sign out Upload supporting files Run manually Blackli…" at bounding box center [600, 327] width 1201 height 654
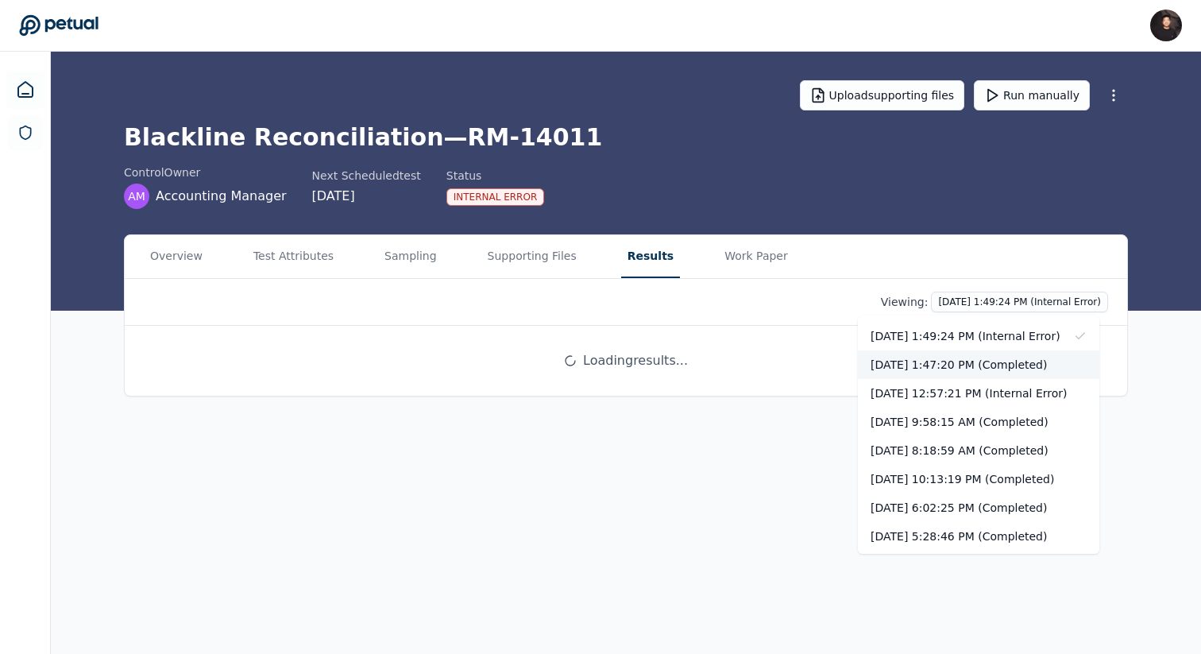
click at [958, 358] on div "10/7/2025, 1:47:20 PM (Completed)" at bounding box center [978, 364] width 241 height 29
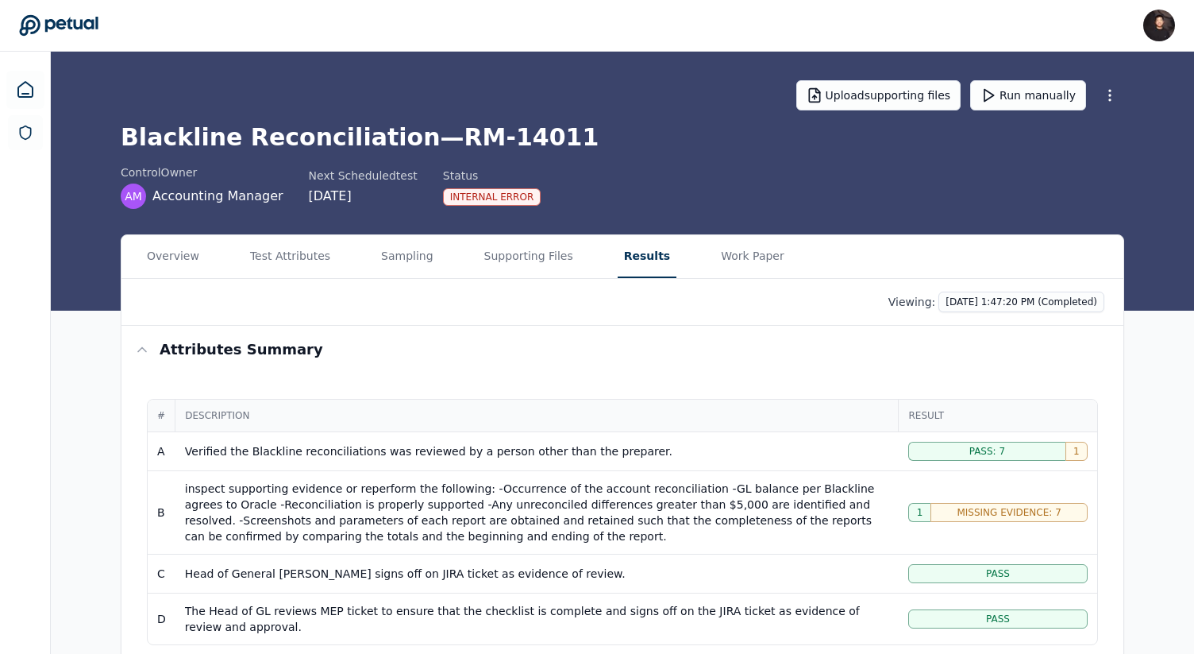
click at [958, 323] on div "Viewing: 10/7/2025, 1:47:20 PM (Completed)" at bounding box center [623, 302] width 1002 height 47
click at [982, 311] on html "James Lee james@petual.ai Sign out Upload supporting files Run manually Blackli…" at bounding box center [597, 606] width 1194 height 1212
click at [691, 344] on html "James Lee james@petual.ai Sign out Upload supporting files Run manually Blackli…" at bounding box center [597, 606] width 1194 height 1212
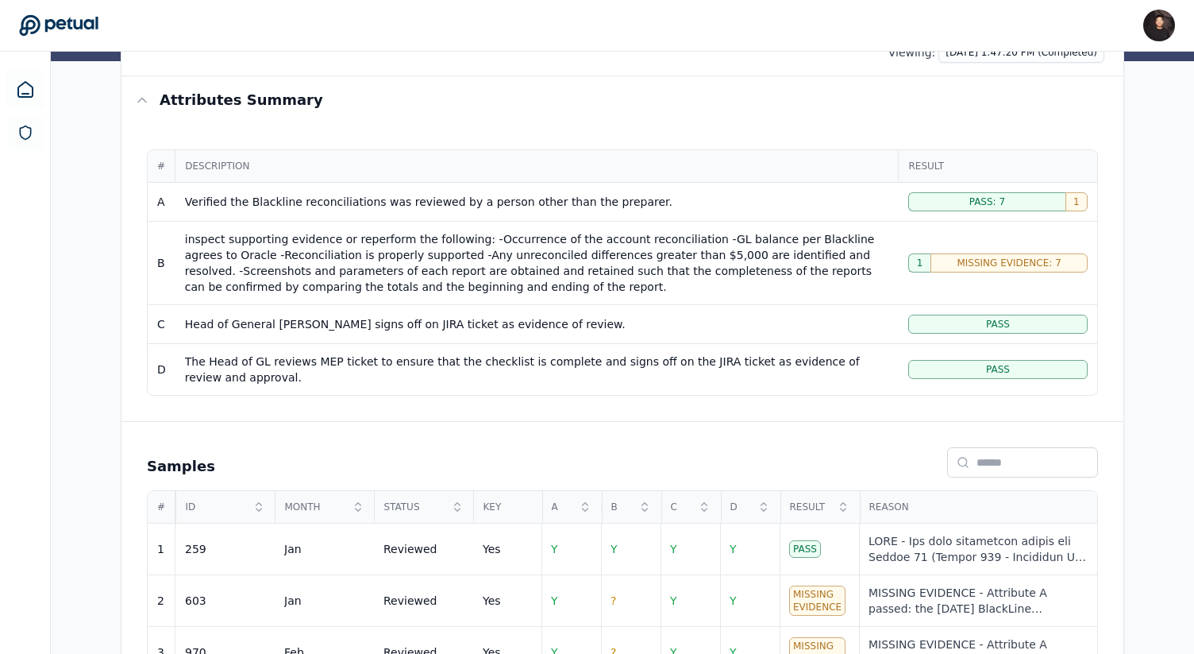
scroll to position [250, 0]
